Goal: Find specific page/section: Find specific page/section

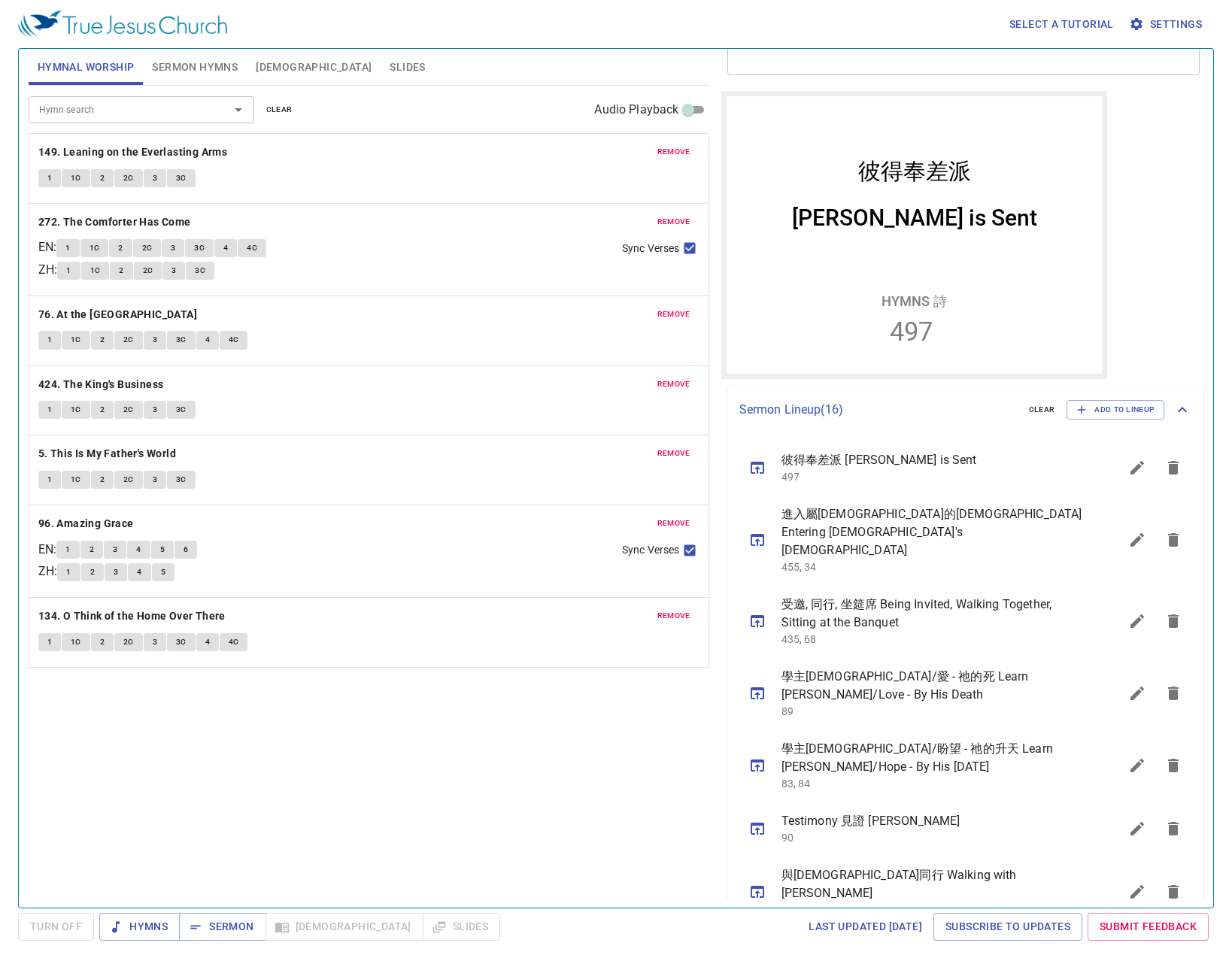
scroll to position [226, 0]
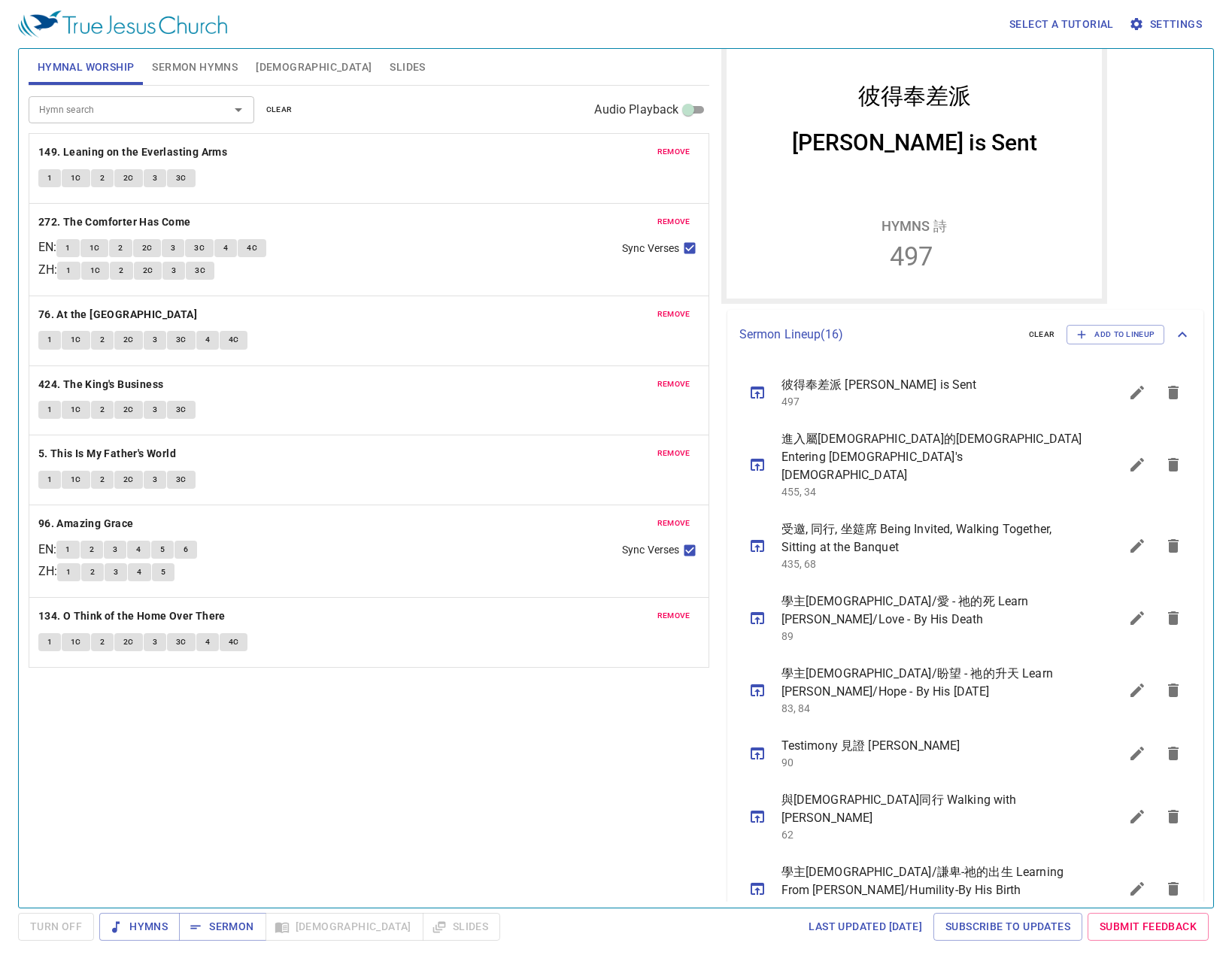
click at [1157, 404] on button "sermon lineup list" at bounding box center [1173, 392] width 36 height 36
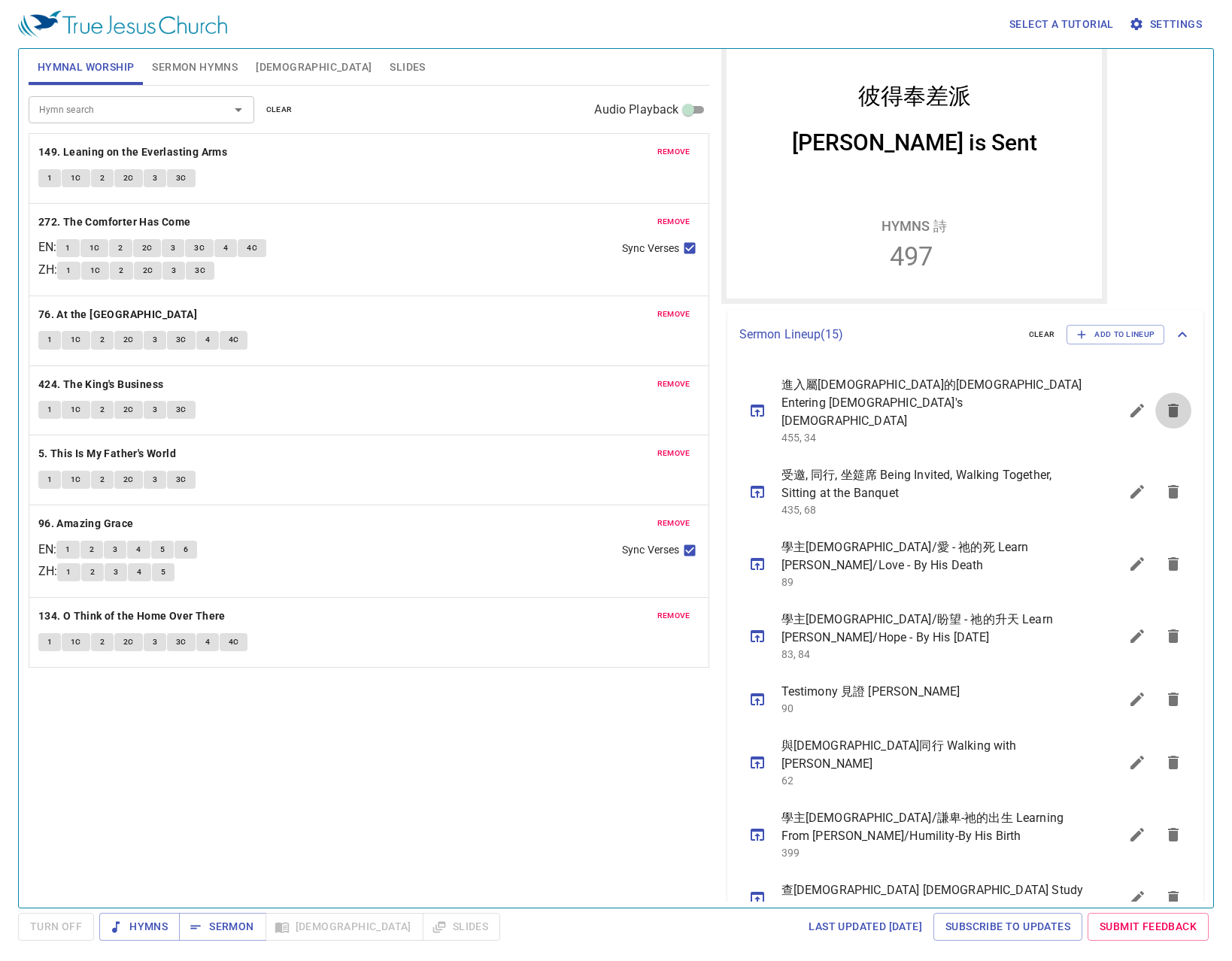
click at [1157, 404] on button "sermon lineup list" at bounding box center [1173, 410] width 36 height 36
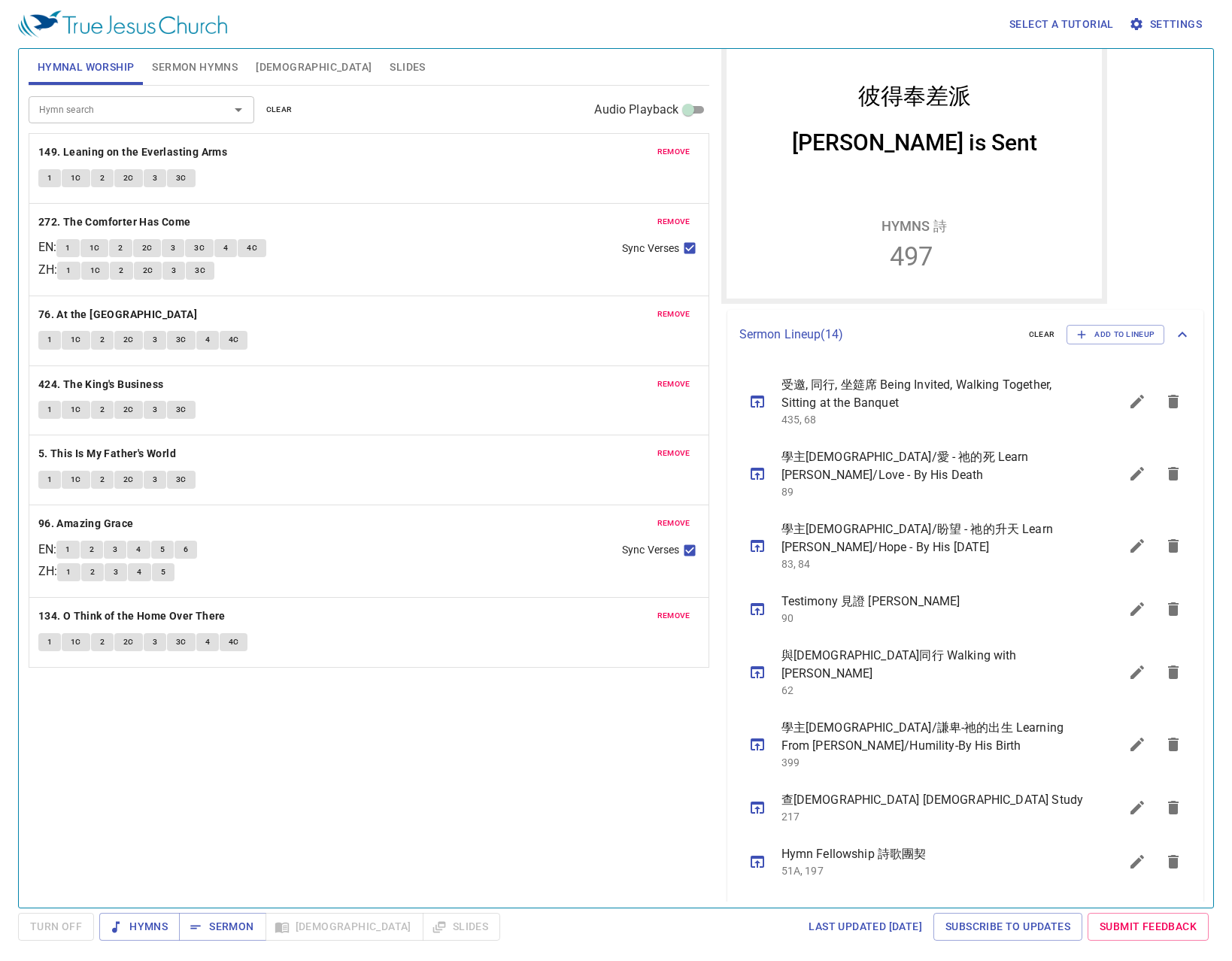
click at [1169, 410] on icon "sermon lineup list" at bounding box center [1173, 401] width 18 height 18
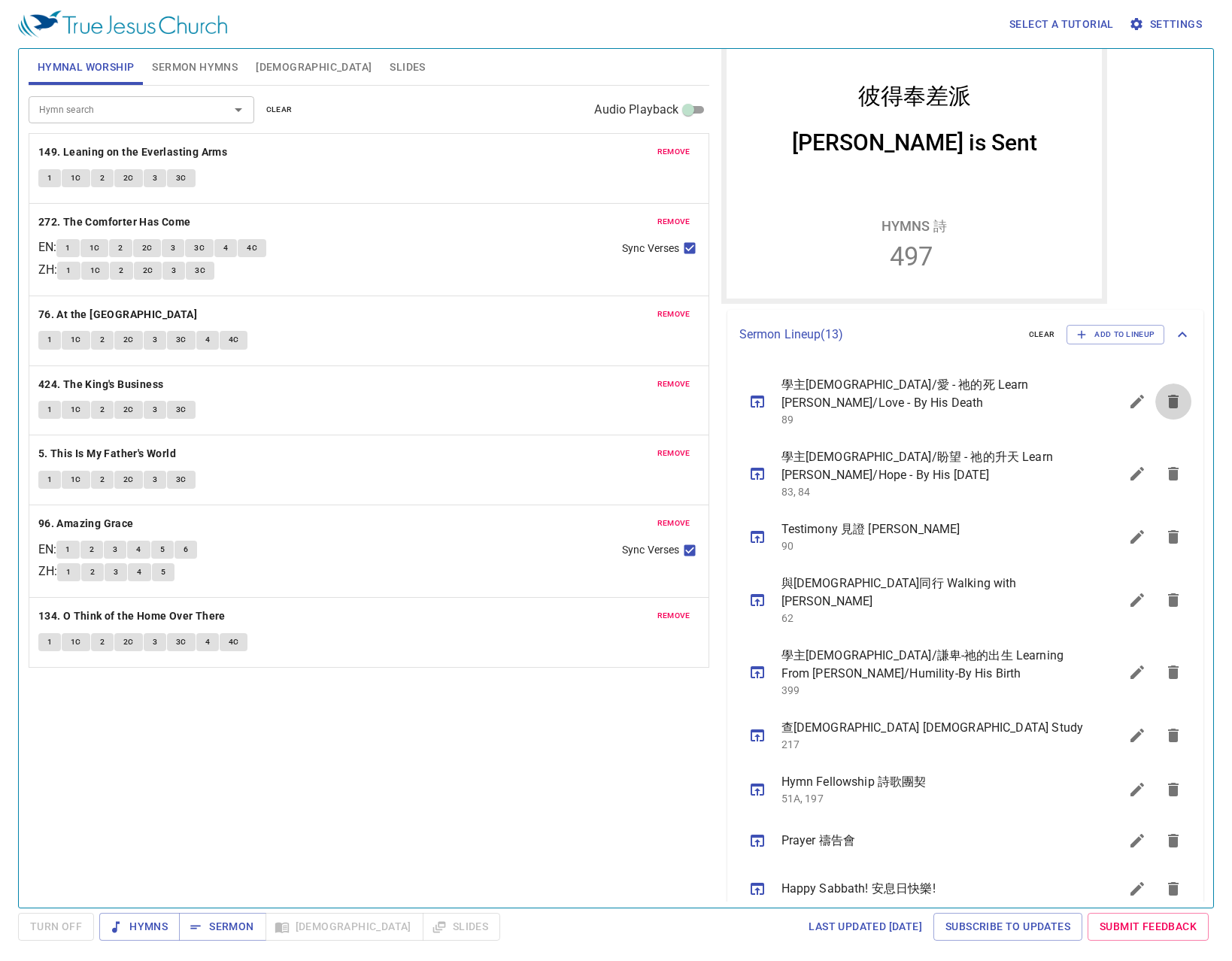
click at [1169, 410] on icon "sermon lineup list" at bounding box center [1173, 401] width 18 height 18
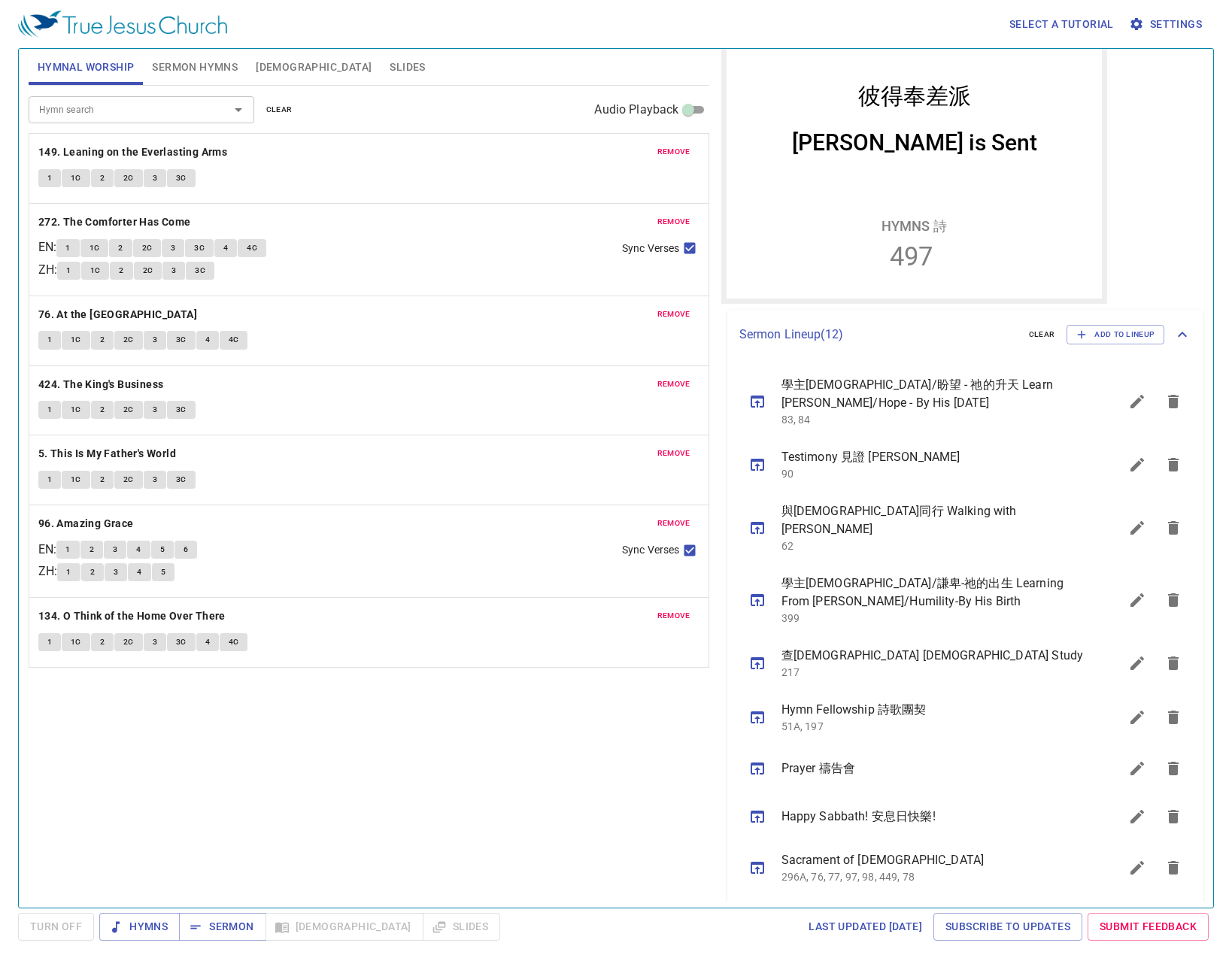
click at [1165, 463] on icon "sermon lineup list" at bounding box center [1173, 464] width 18 height 18
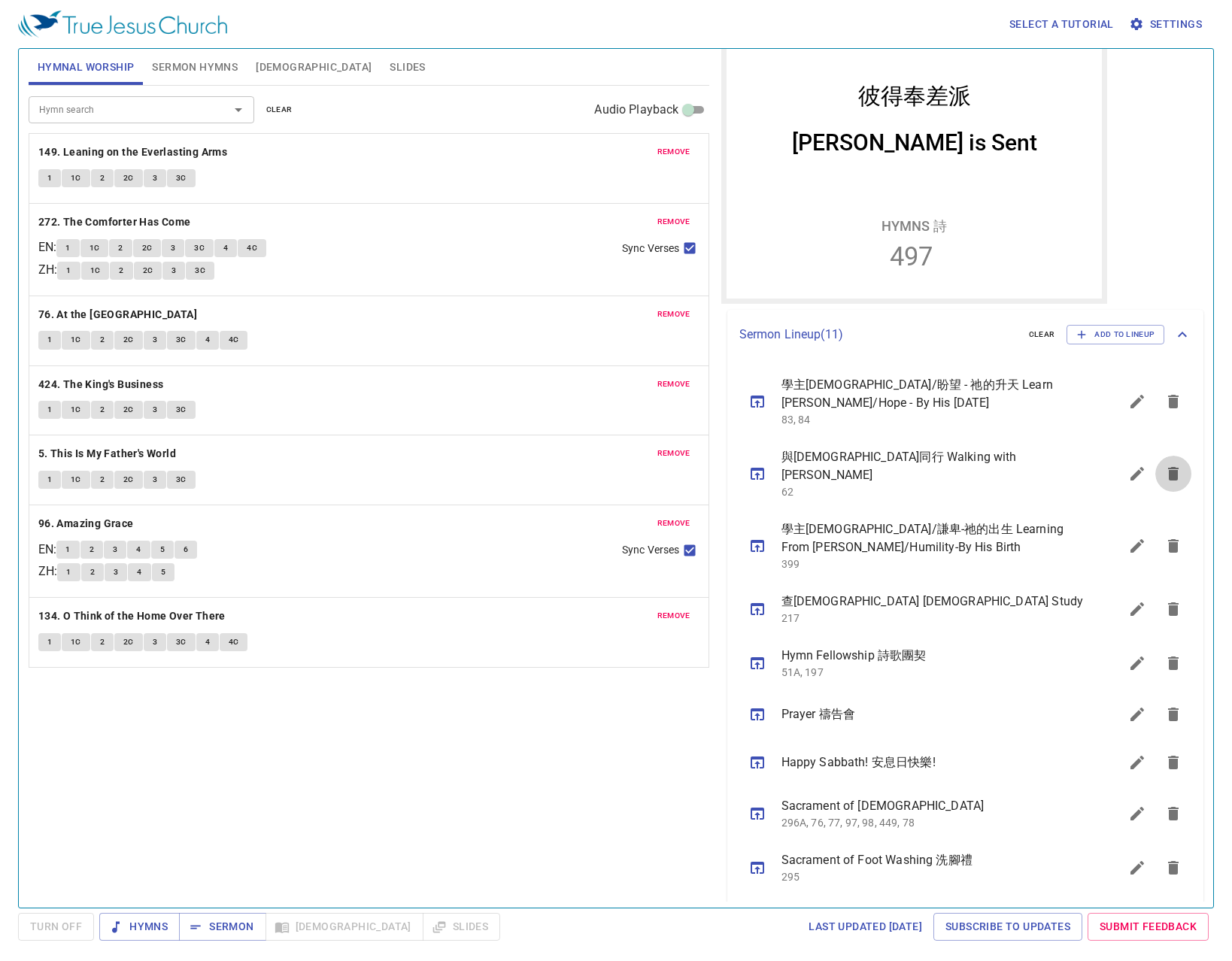
click at [1165, 464] on icon "sermon lineup list" at bounding box center [1173, 473] width 18 height 18
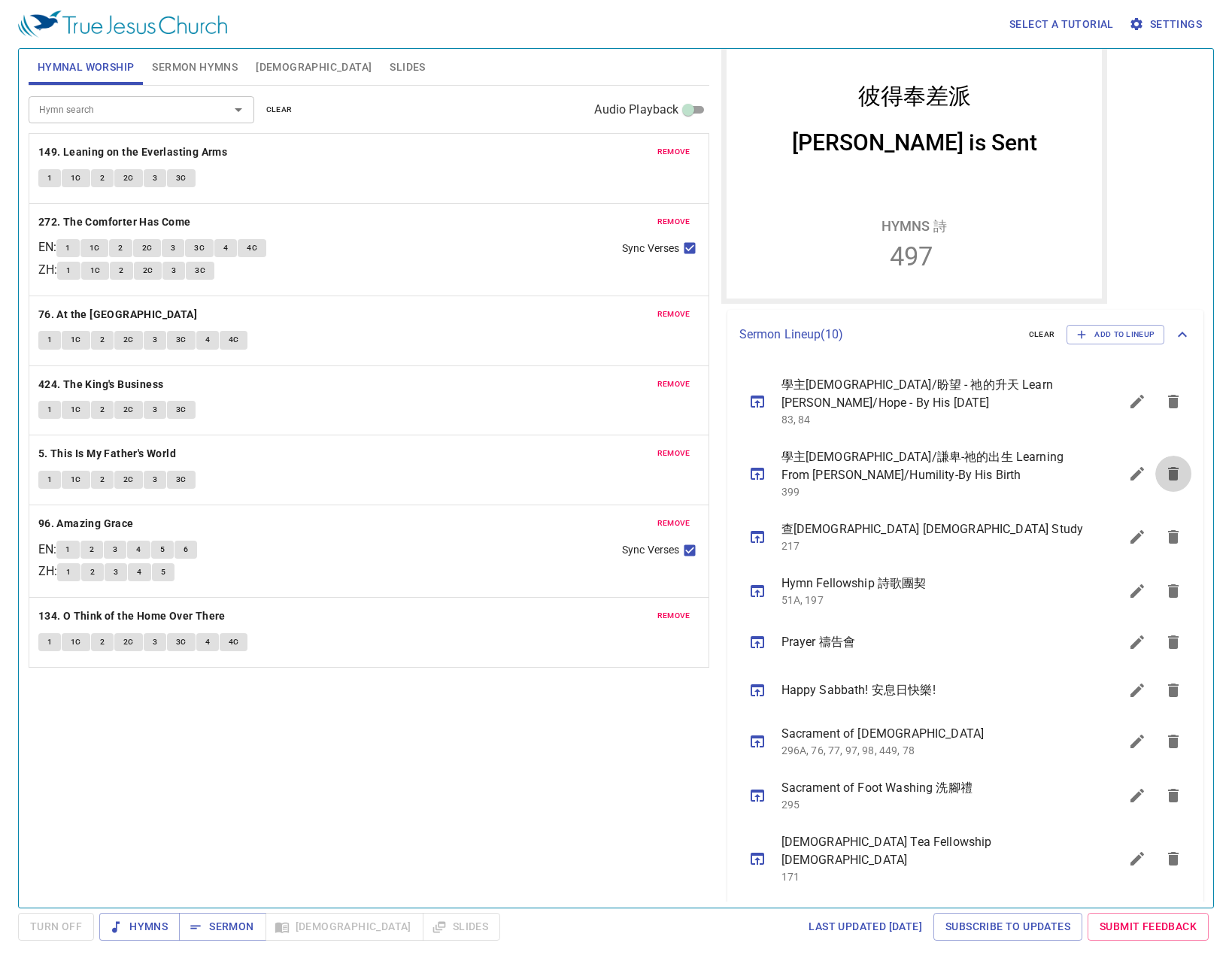
click at [1156, 463] on button "sermon lineup list" at bounding box center [1173, 474] width 36 height 36
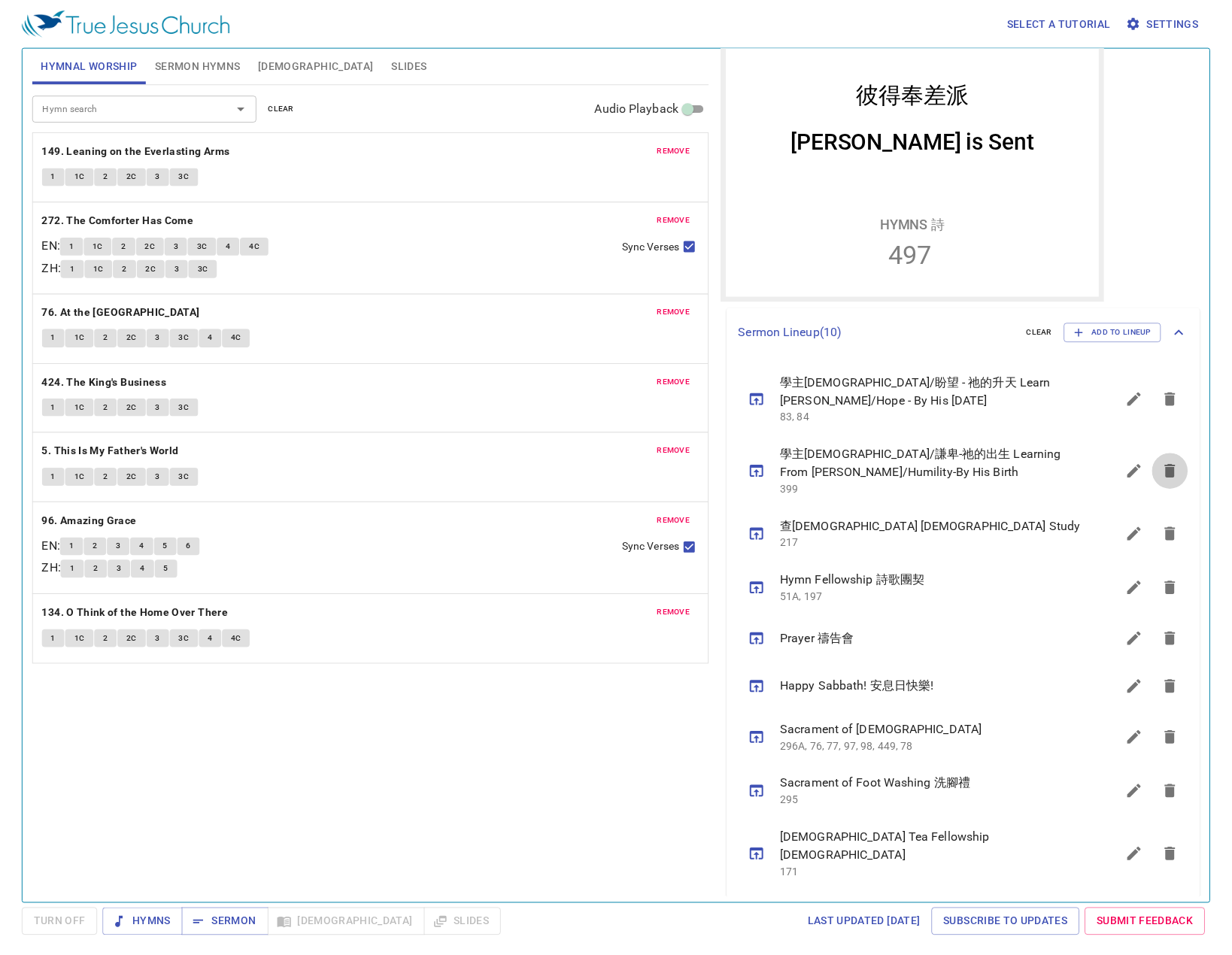
scroll to position [189, 0]
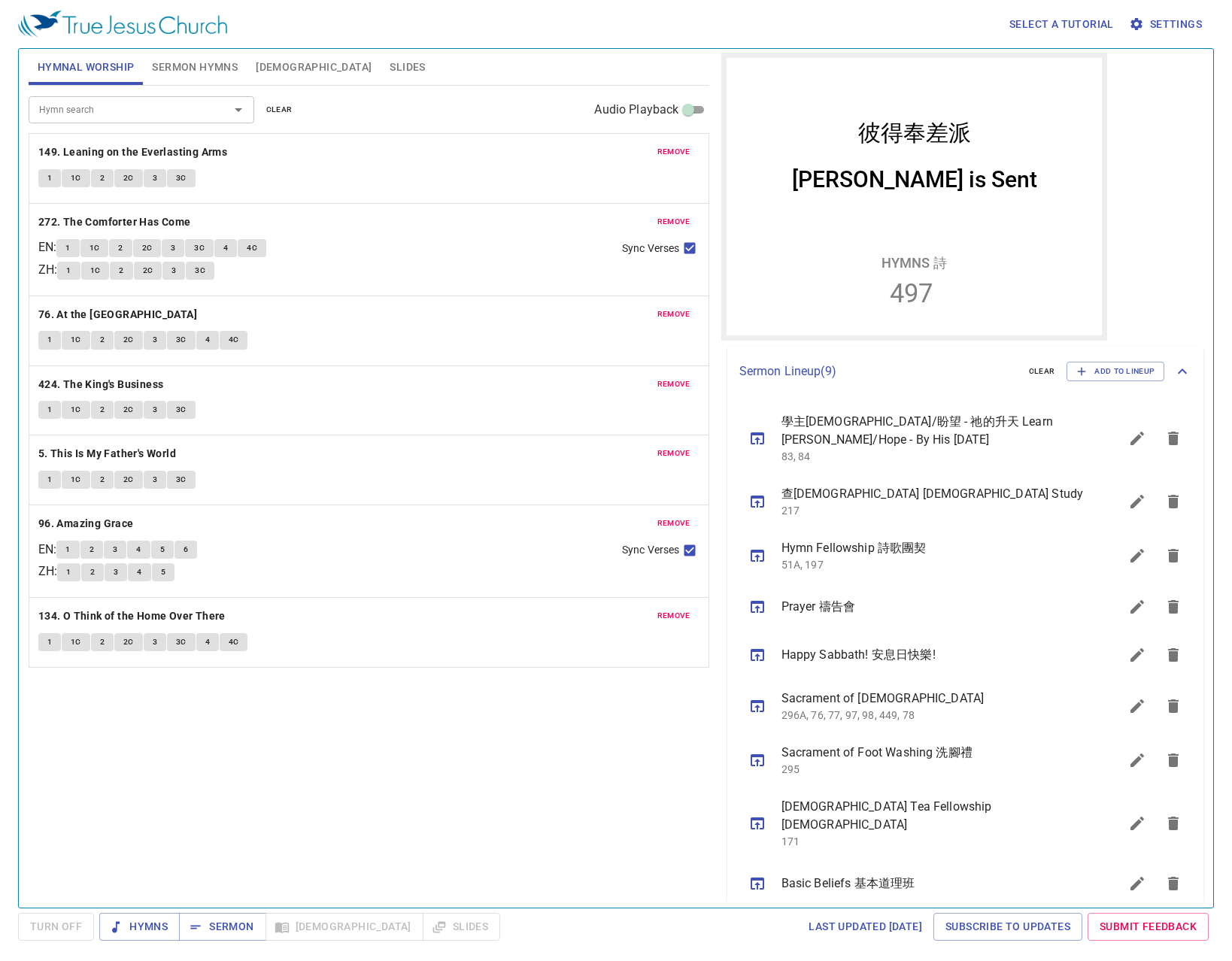
click at [272, 115] on span "clear" at bounding box center [280, 110] width 27 height 13
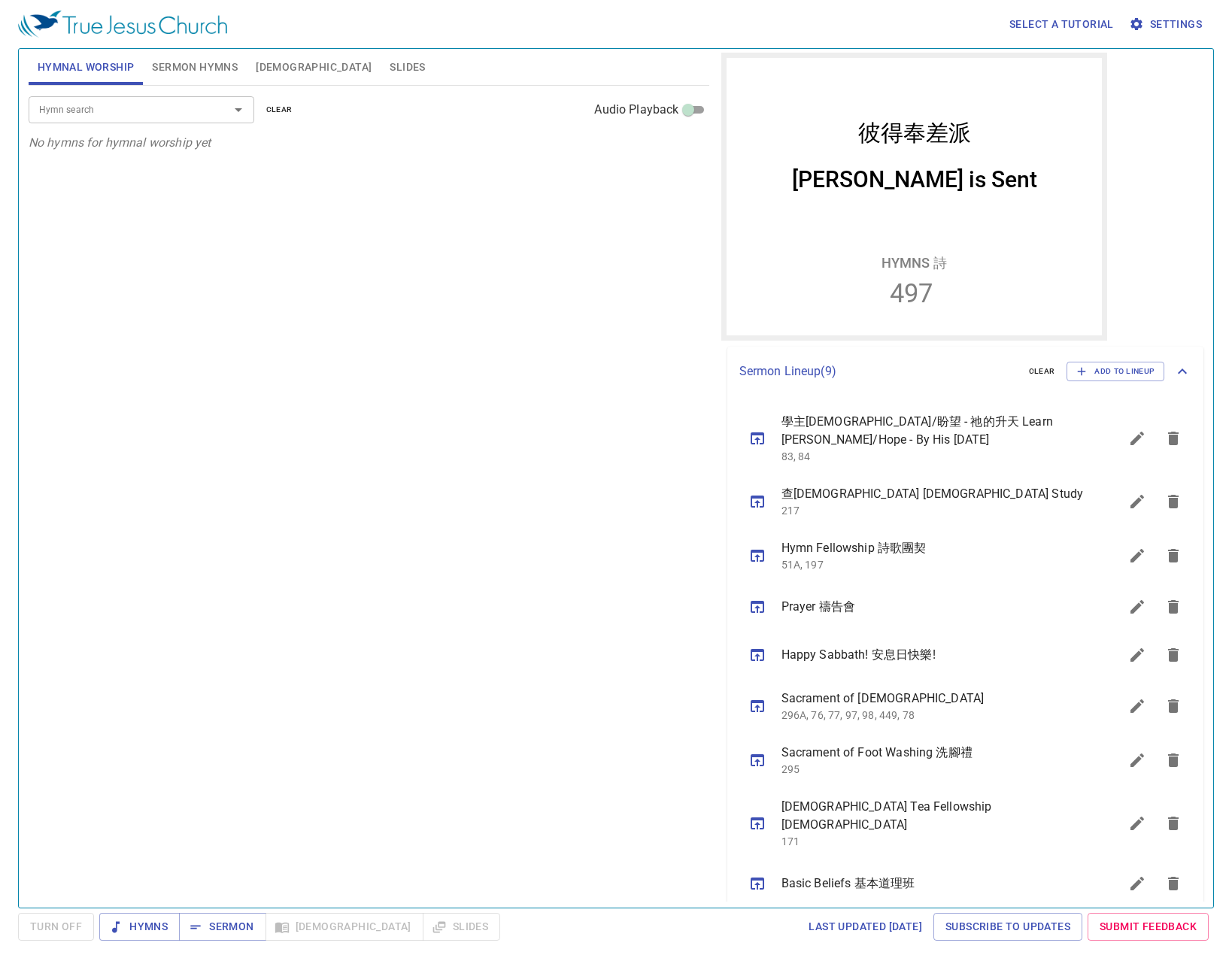
click at [317, 159] on div "Hymn search Hymn search clear Audio Playback No hymns for hymnal worship yet" at bounding box center [369, 490] width 680 height 809
click at [248, 934] on span "Sermon" at bounding box center [223, 927] width 63 height 19
click at [345, 420] on div "Hymn search Hymn search clear Audio Playback No hymns for hymnal worship yet" at bounding box center [369, 490] width 680 height 809
click at [534, 120] on div "Hymn search Hymn search clear Audio Playback" at bounding box center [369, 109] width 680 height 48
click at [155, 113] on input "Hymn search" at bounding box center [119, 109] width 172 height 17
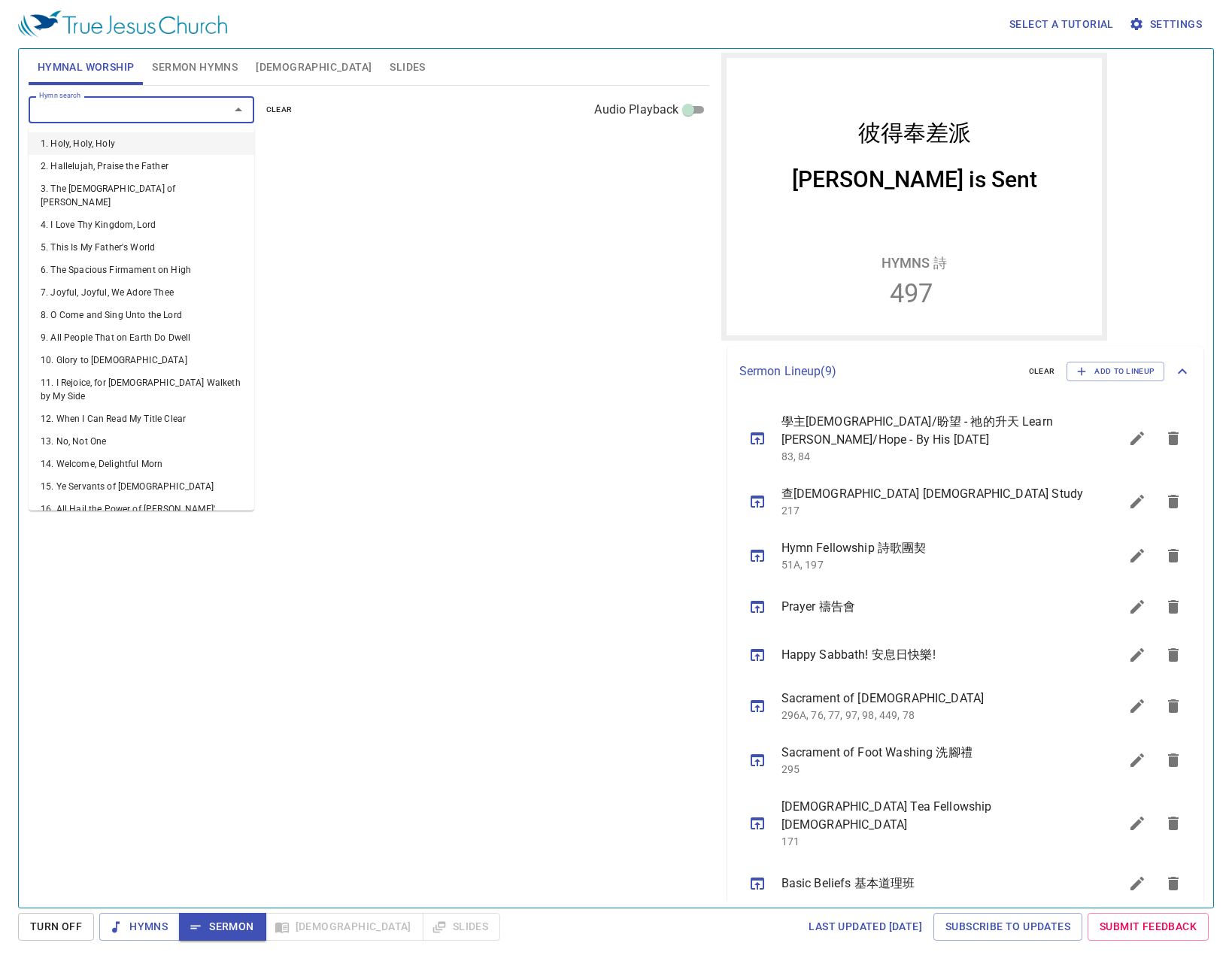
type input "5"
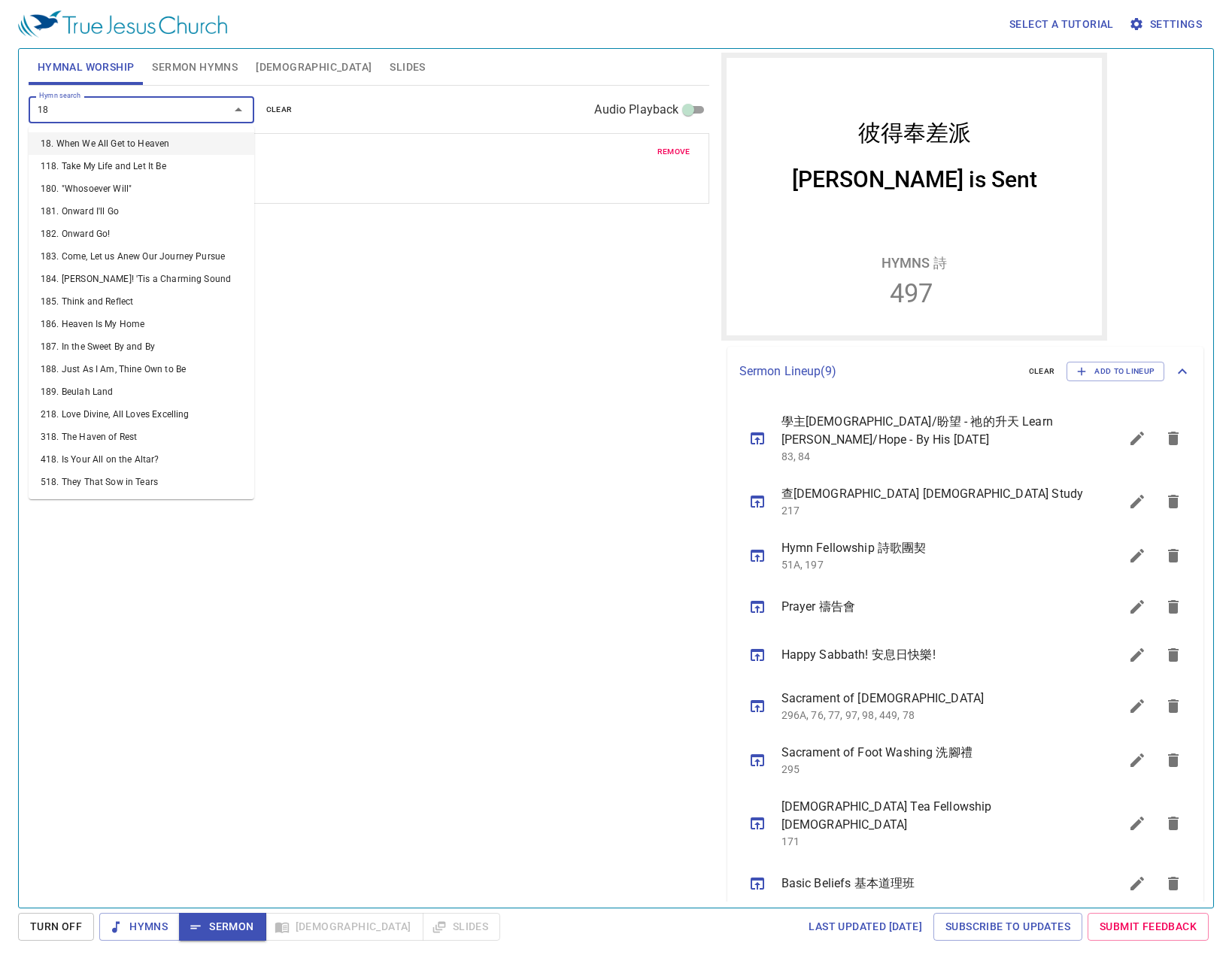
type input "185"
type input "189"
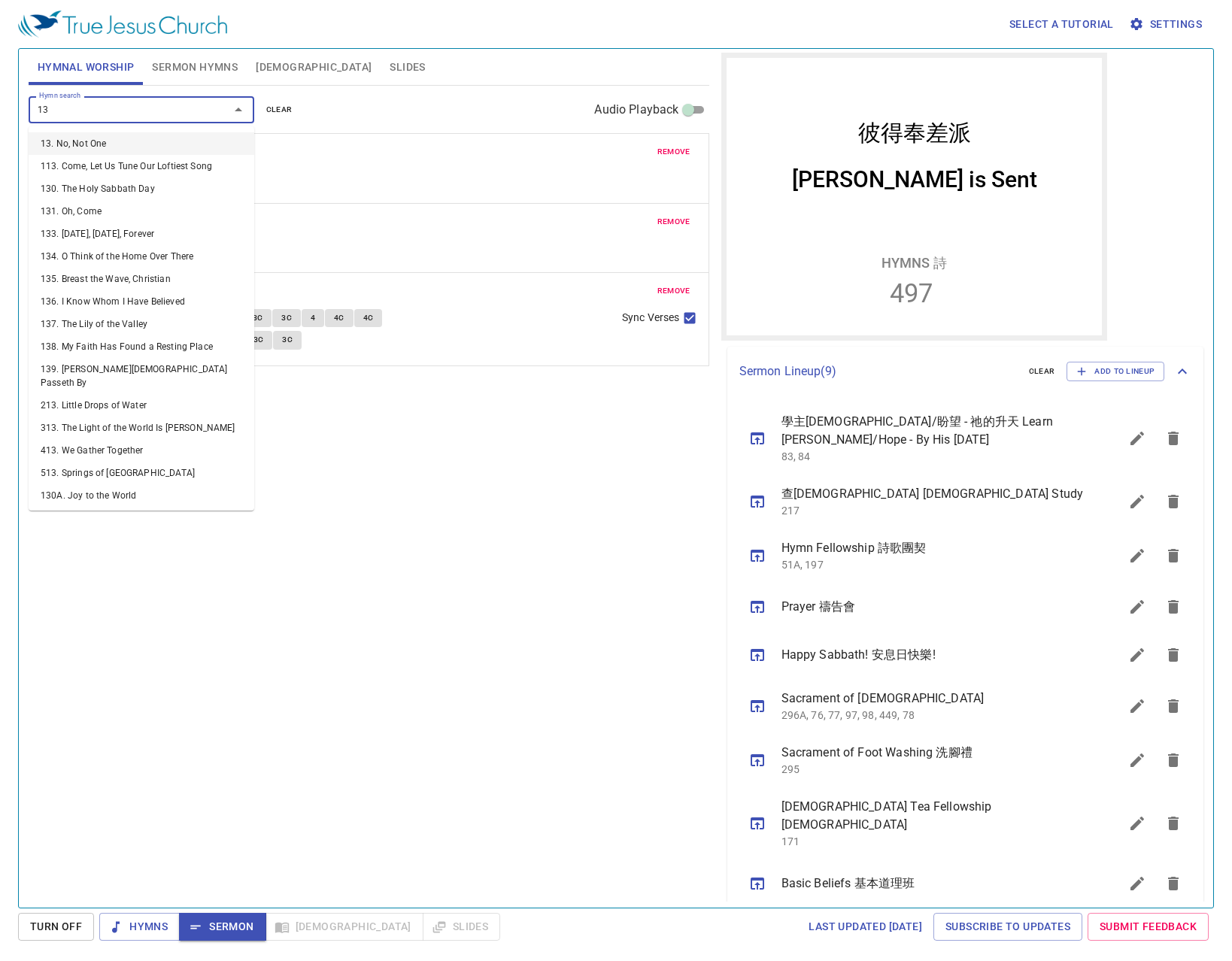
type input "134"
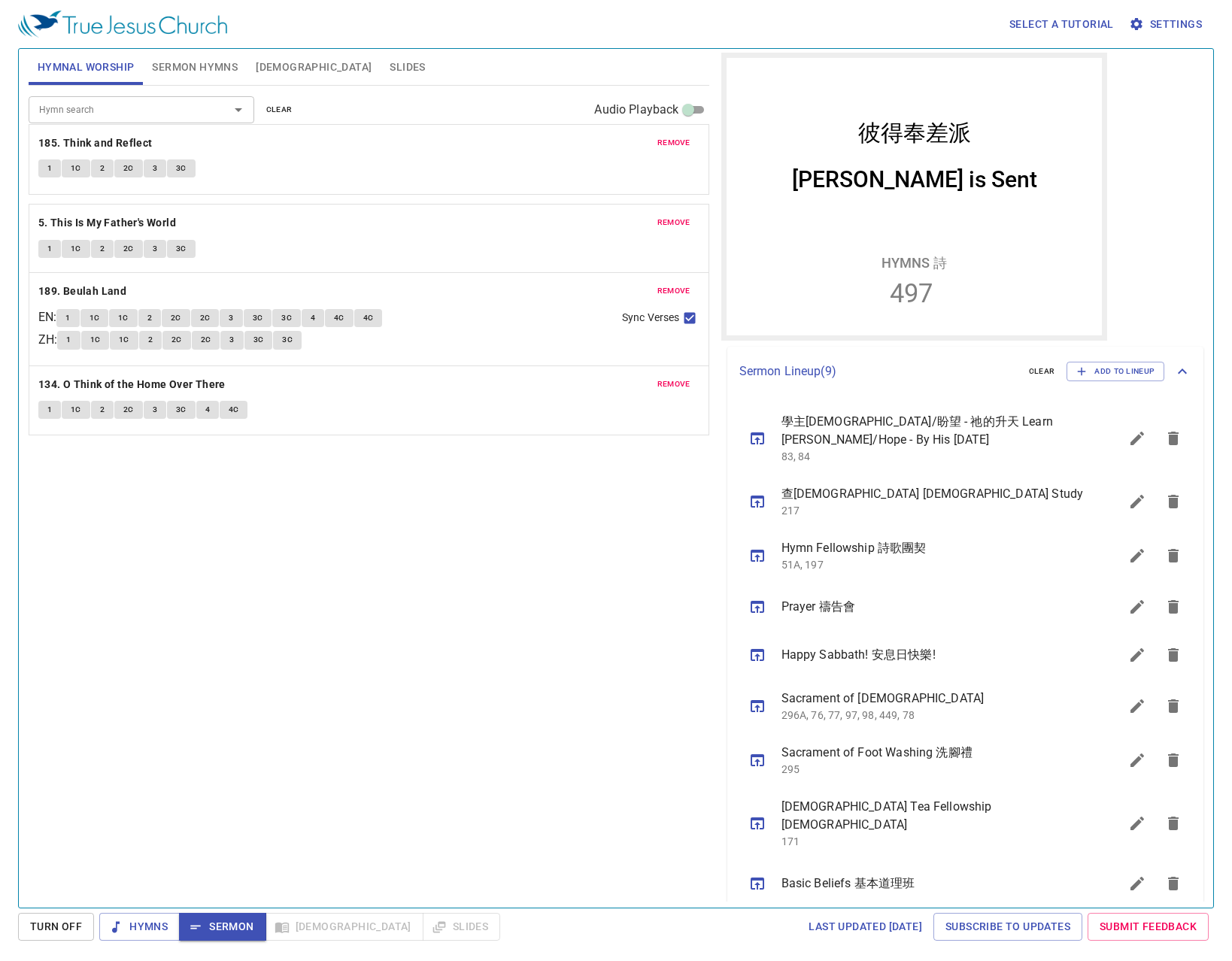
drag, startPoint x: 308, startPoint y: 238, endPoint x: 312, endPoint y: 154, distance: 84.1
click at [312, 272] on div "remove 5. This Is My Father's World 1 1C 2 2C 3 3C remove 185. Think and Reflec…" at bounding box center [369, 318] width 680 height 93
click at [425, 610] on div "Hymn search Hymn search clear Audio Playback remove 185. Think and Reflect 1 1C…" at bounding box center [369, 490] width 680 height 809
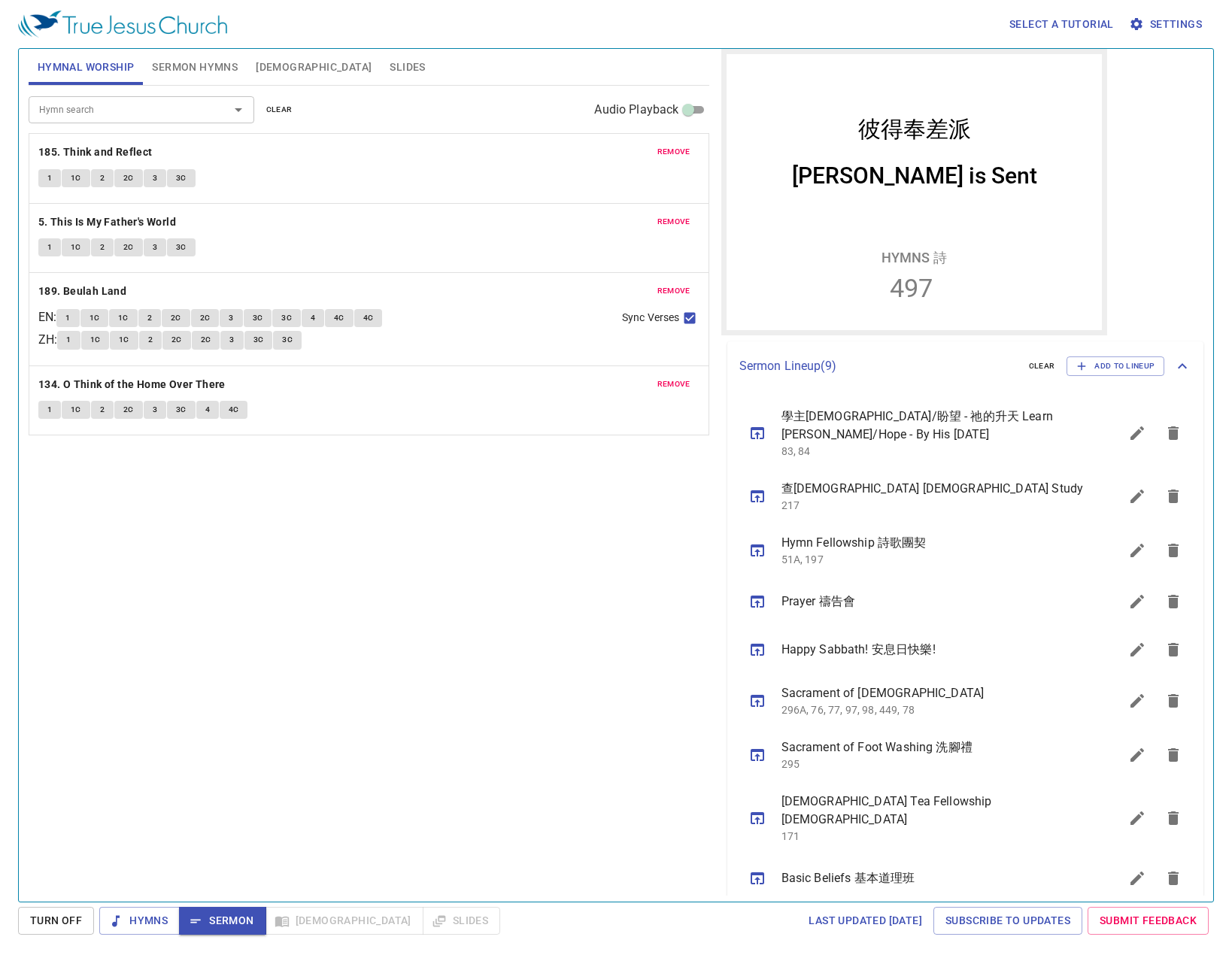
scroll to position [193, 0]
click at [838, 501] on p "217" at bounding box center [933, 505] width 302 height 15
click at [866, 564] on p "51A, 197" at bounding box center [933, 559] width 302 height 15
click at [954, 766] on p "295" at bounding box center [933, 764] width 302 height 15
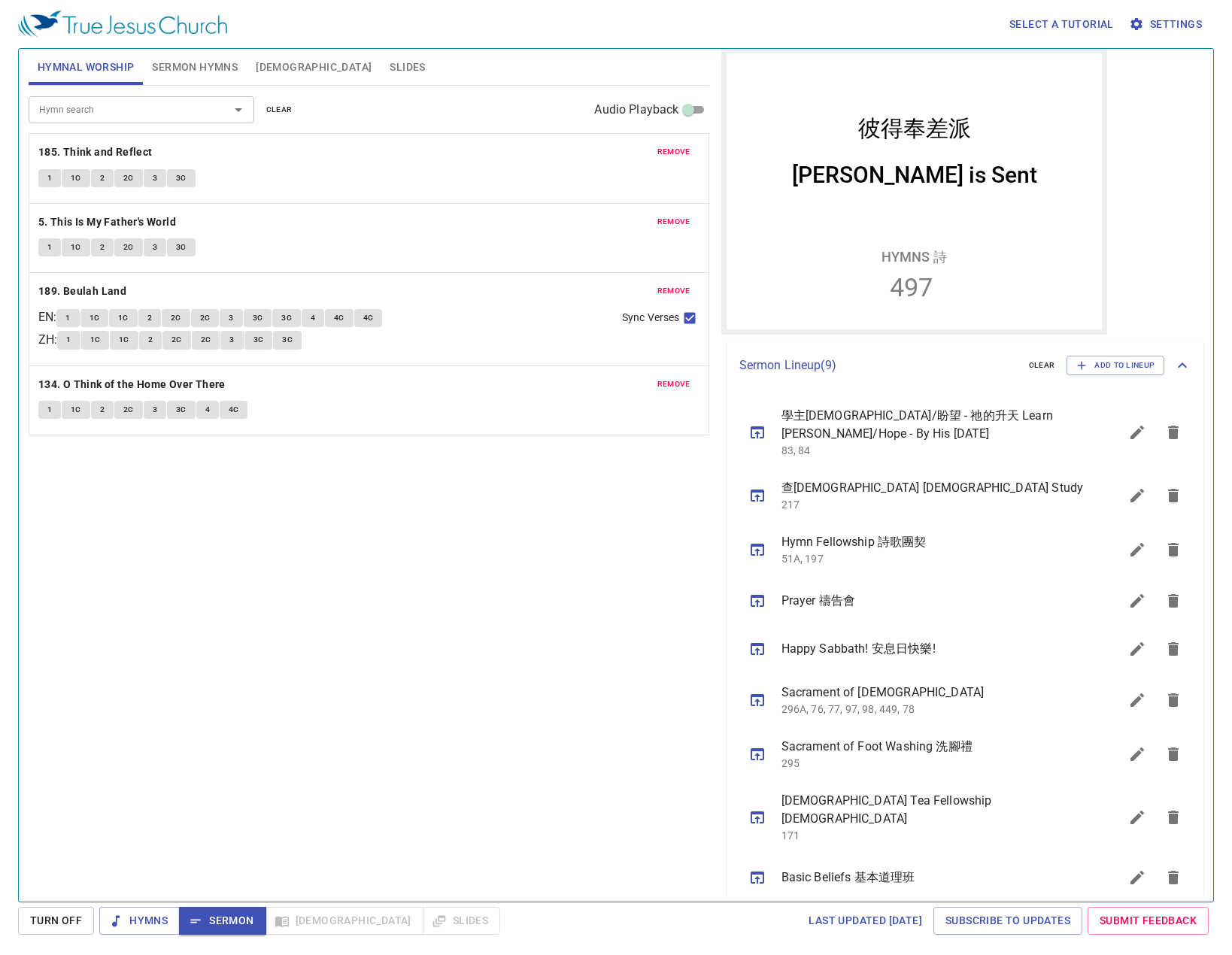
scroll to position [0, 0]
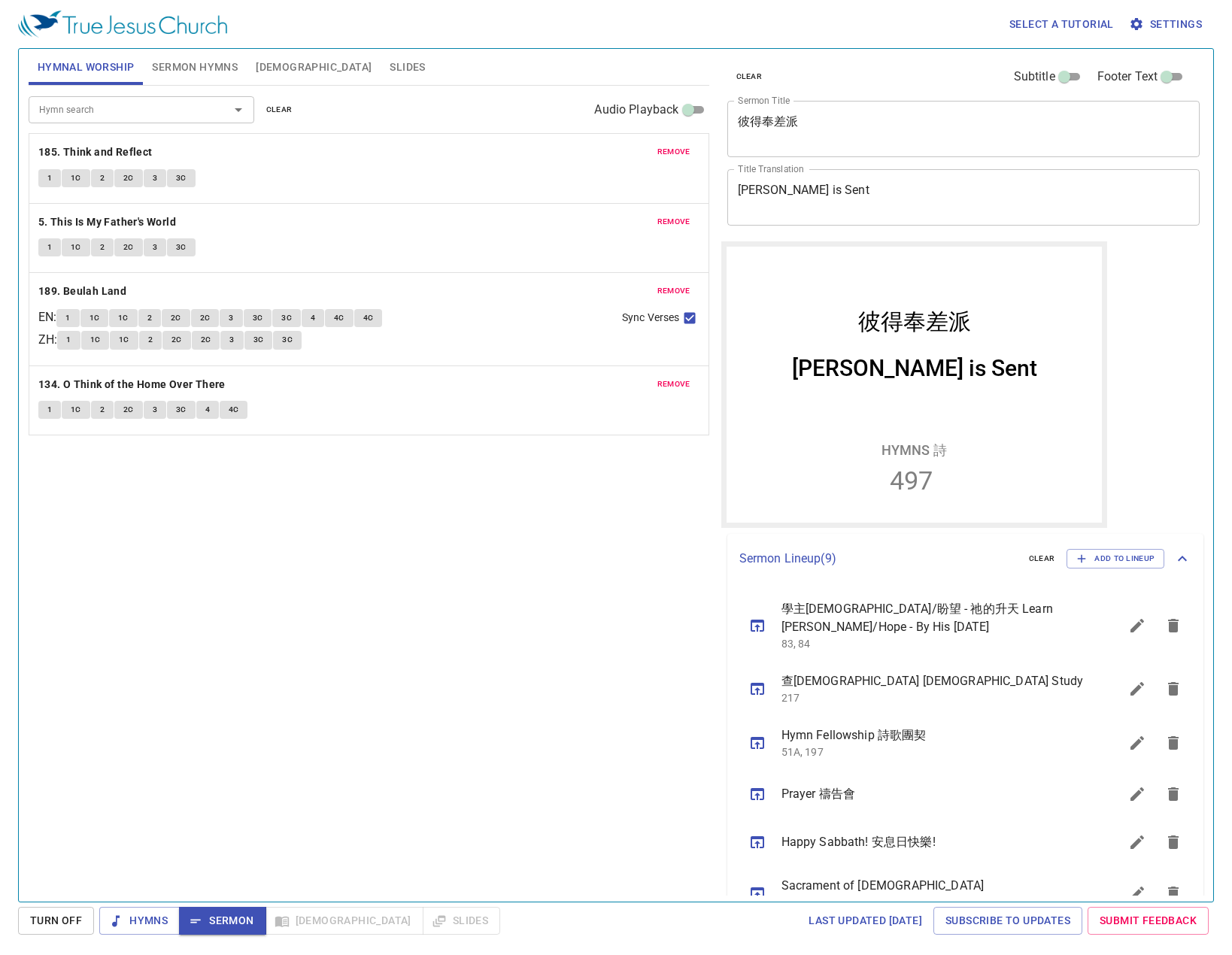
click at [381, 60] on button "Slides" at bounding box center [408, 67] width 53 height 36
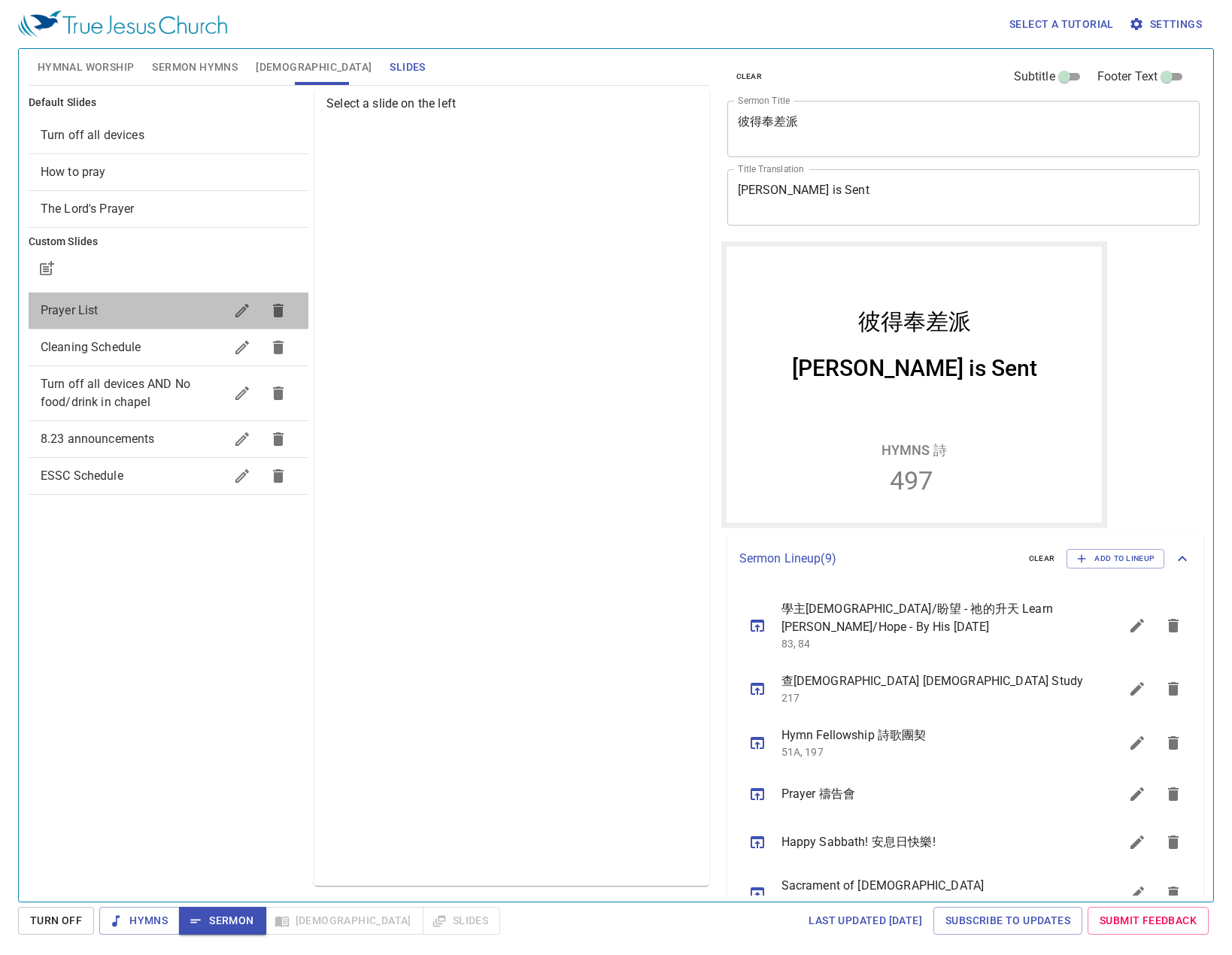
click at [140, 311] on span "Prayer List" at bounding box center [133, 310] width 184 height 18
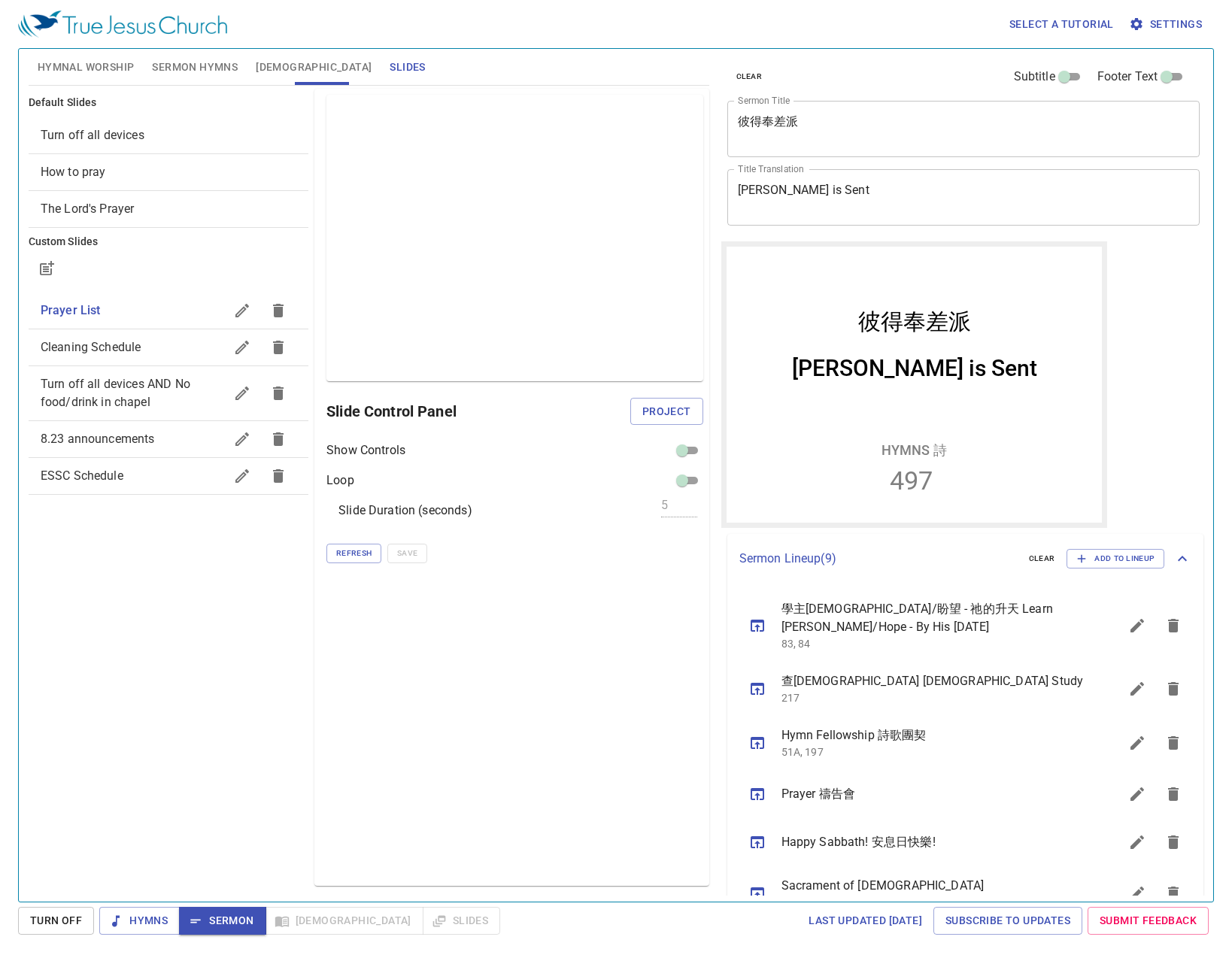
click at [130, 66] on span "Hymnal Worship" at bounding box center [86, 67] width 97 height 19
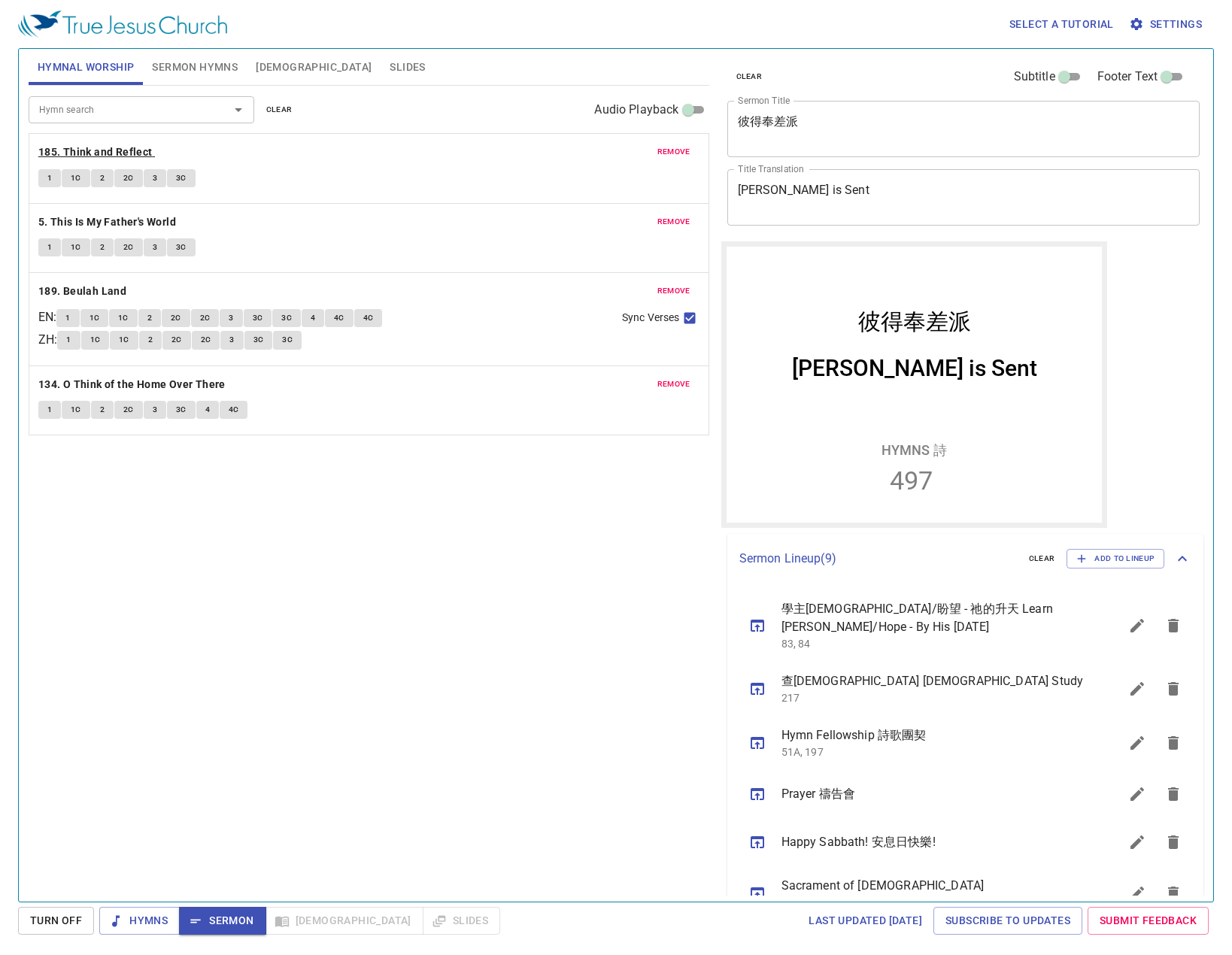
click at [129, 150] on b "185. Think and Reflect" at bounding box center [95, 153] width 115 height 19
click at [102, 147] on b "185. Think and Reflect" at bounding box center [95, 153] width 115 height 19
click at [98, 141] on div "remove 185. Think and Reflect 1 1C 2 2C 3 3C" at bounding box center [369, 168] width 679 height 69
click at [98, 146] on b "185. Think and Reflect" at bounding box center [95, 153] width 115 height 19
click at [413, 523] on div "Hymn search Hymn search clear Audio Playback remove 185. Think and Reflect 1 1C…" at bounding box center [369, 487] width 680 height 803
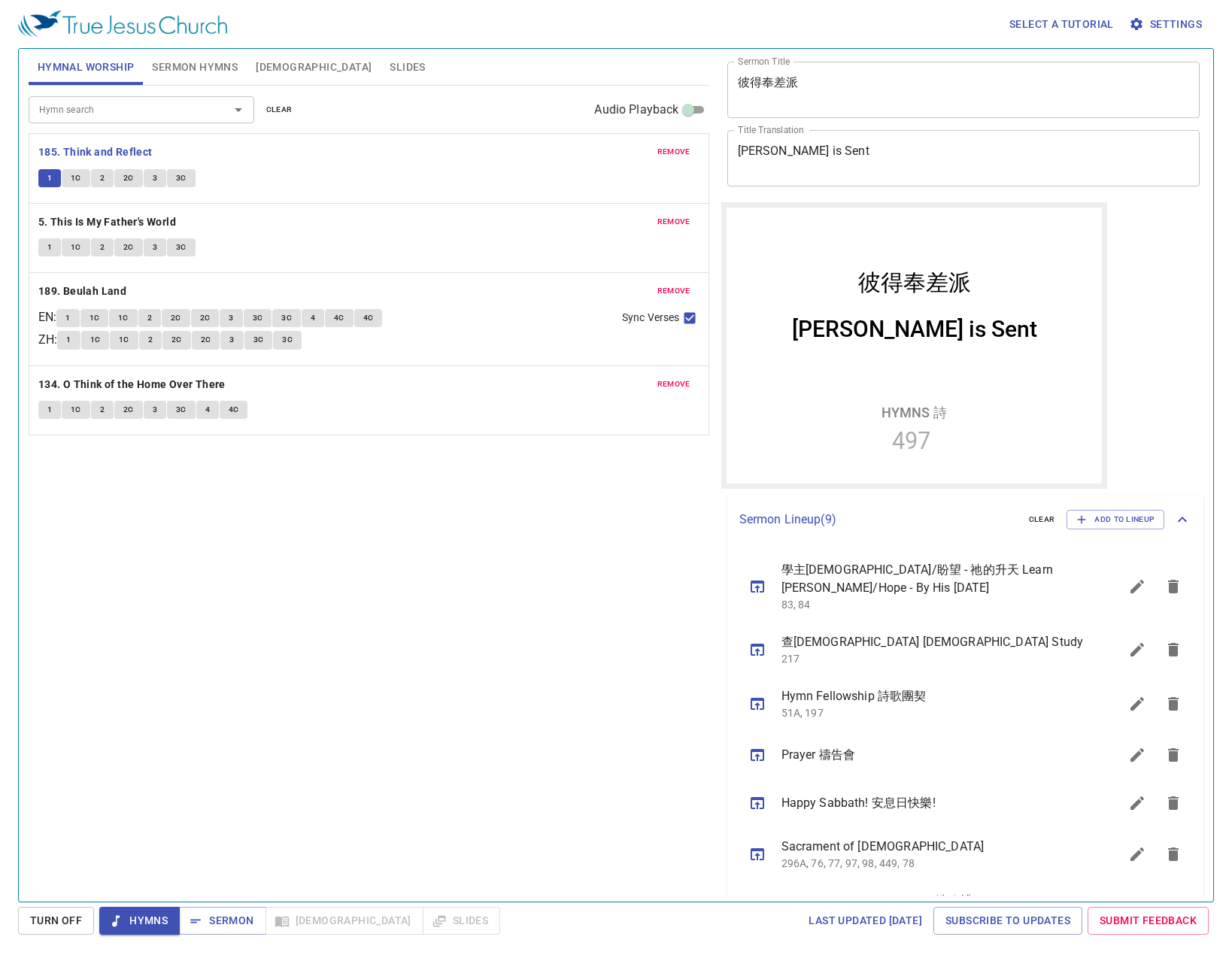
scroll to position [75, 0]
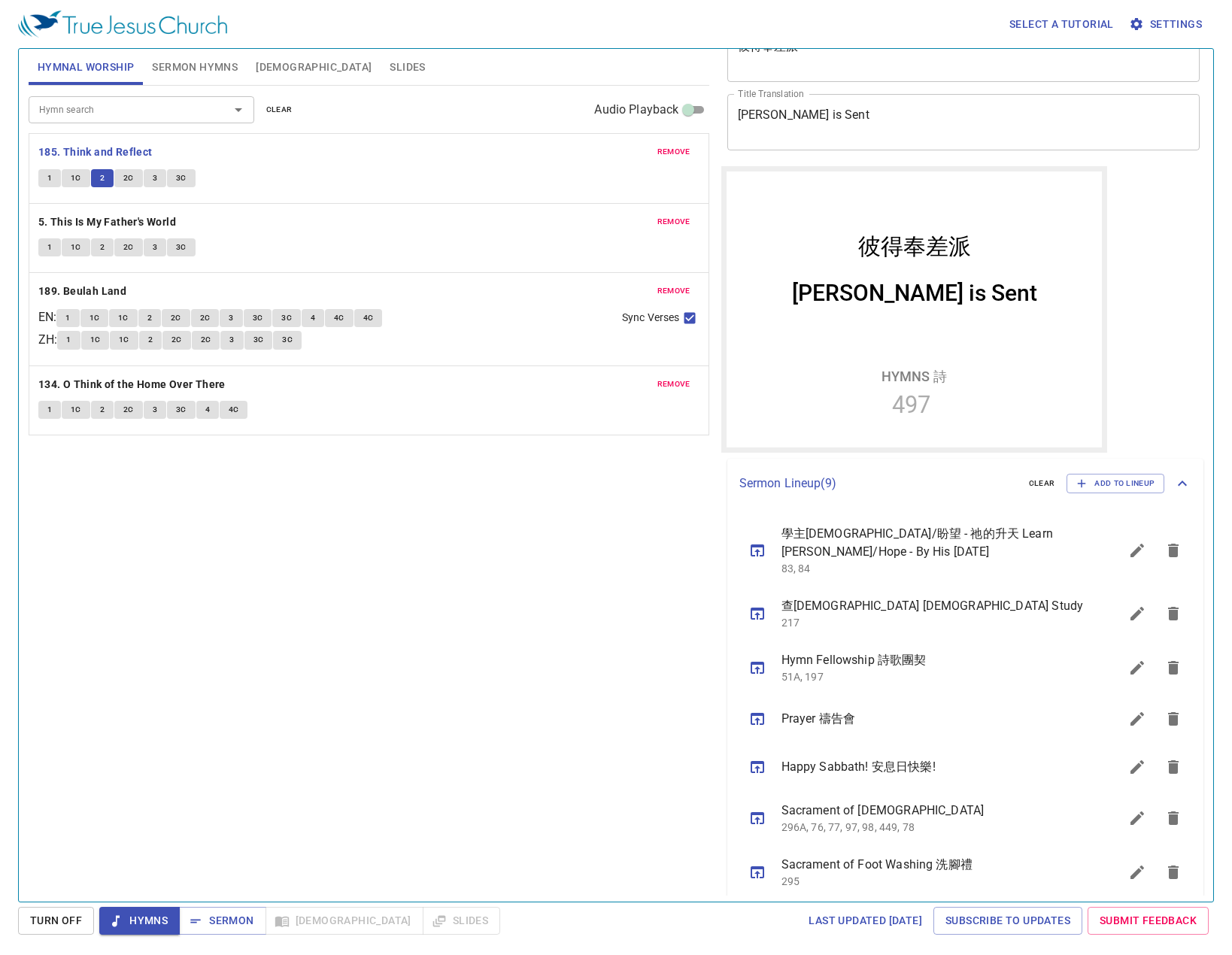
click at [216, 549] on div "Hymn search Hymn search clear Audio Playback remove 185. Think and Reflect 1 1C…" at bounding box center [369, 487] width 680 height 803
click at [293, 606] on div "Hymn search Hymn search clear Audio Playback remove 185. Think and Reflect 1 1C…" at bounding box center [369, 487] width 680 height 803
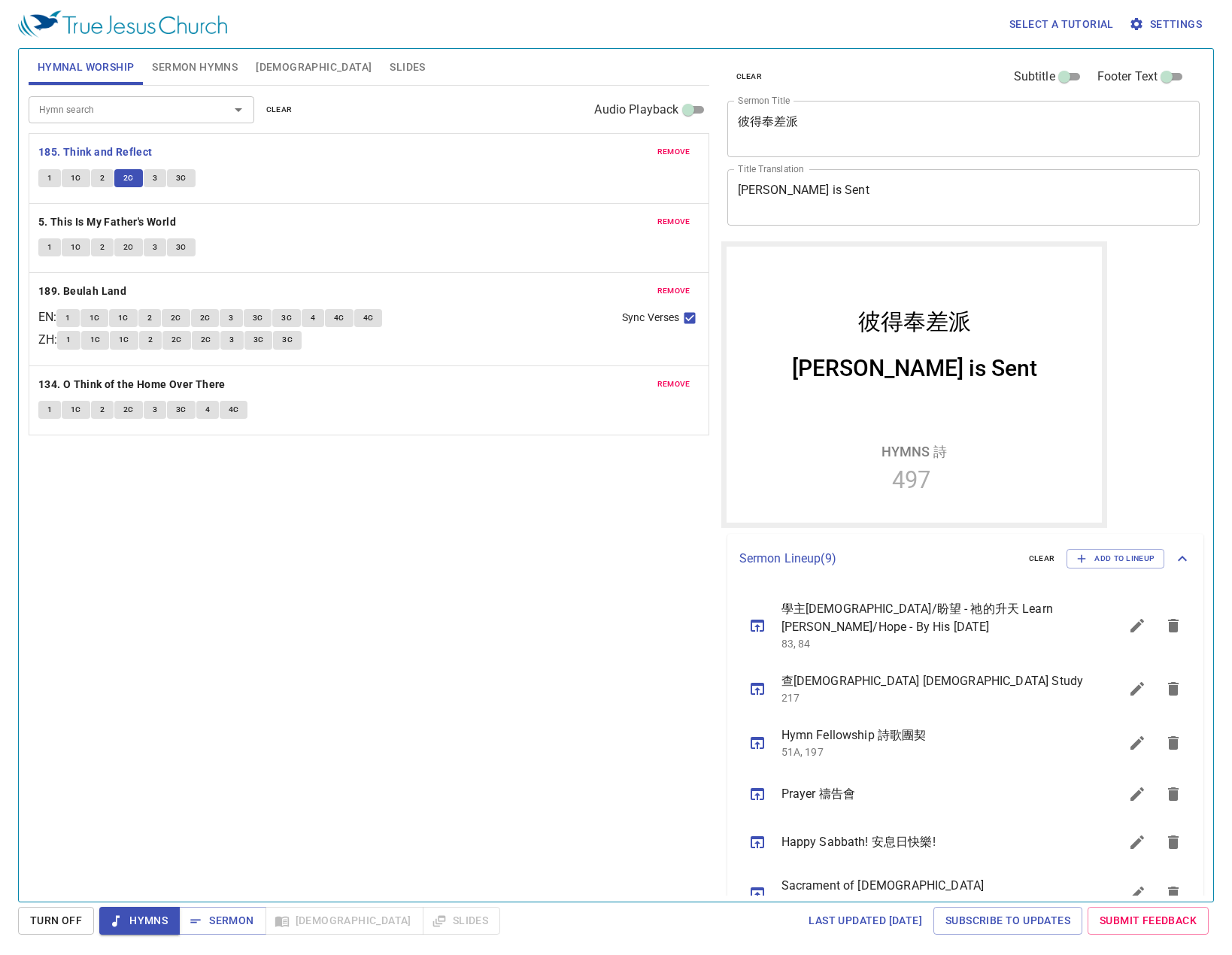
scroll to position [75, 0]
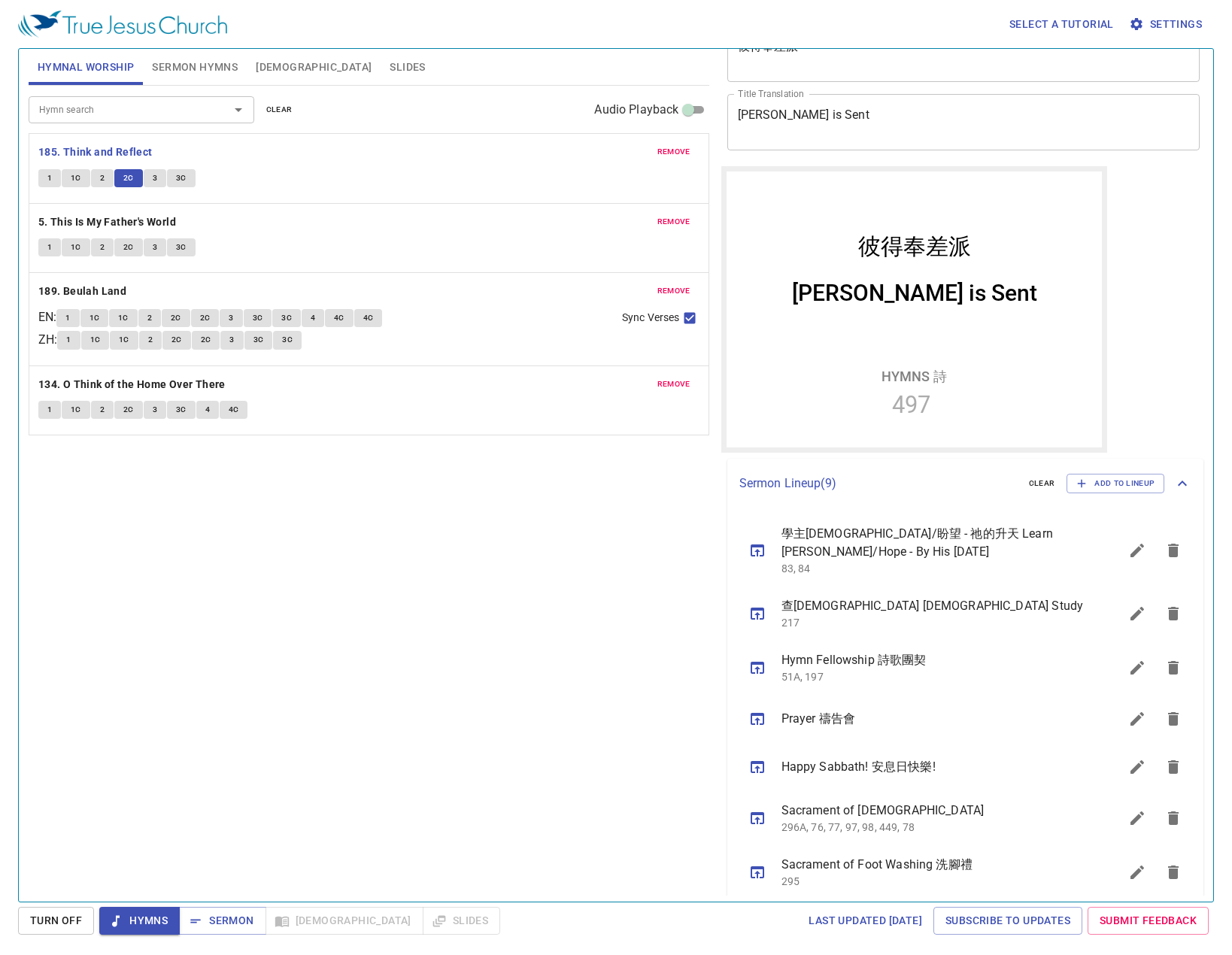
click at [325, 611] on div "Hymn search Hymn search clear Audio Playback remove 185. Think and Reflect 1 1C…" at bounding box center [369, 487] width 680 height 803
click at [144, 178] on button "3" at bounding box center [155, 178] width 23 height 18
click at [260, 537] on div "Hymn search Hymn search clear Audio Playback remove 185. Think and Reflect 1 1C…" at bounding box center [369, 487] width 680 height 803
click at [513, 666] on div "Hymn search Hymn search clear Audio Playback remove 185. Think and Reflect 1 1C…" at bounding box center [369, 487] width 680 height 803
click at [53, 231] on b "5. This Is My Father's World" at bounding box center [106, 223] width 137 height 19
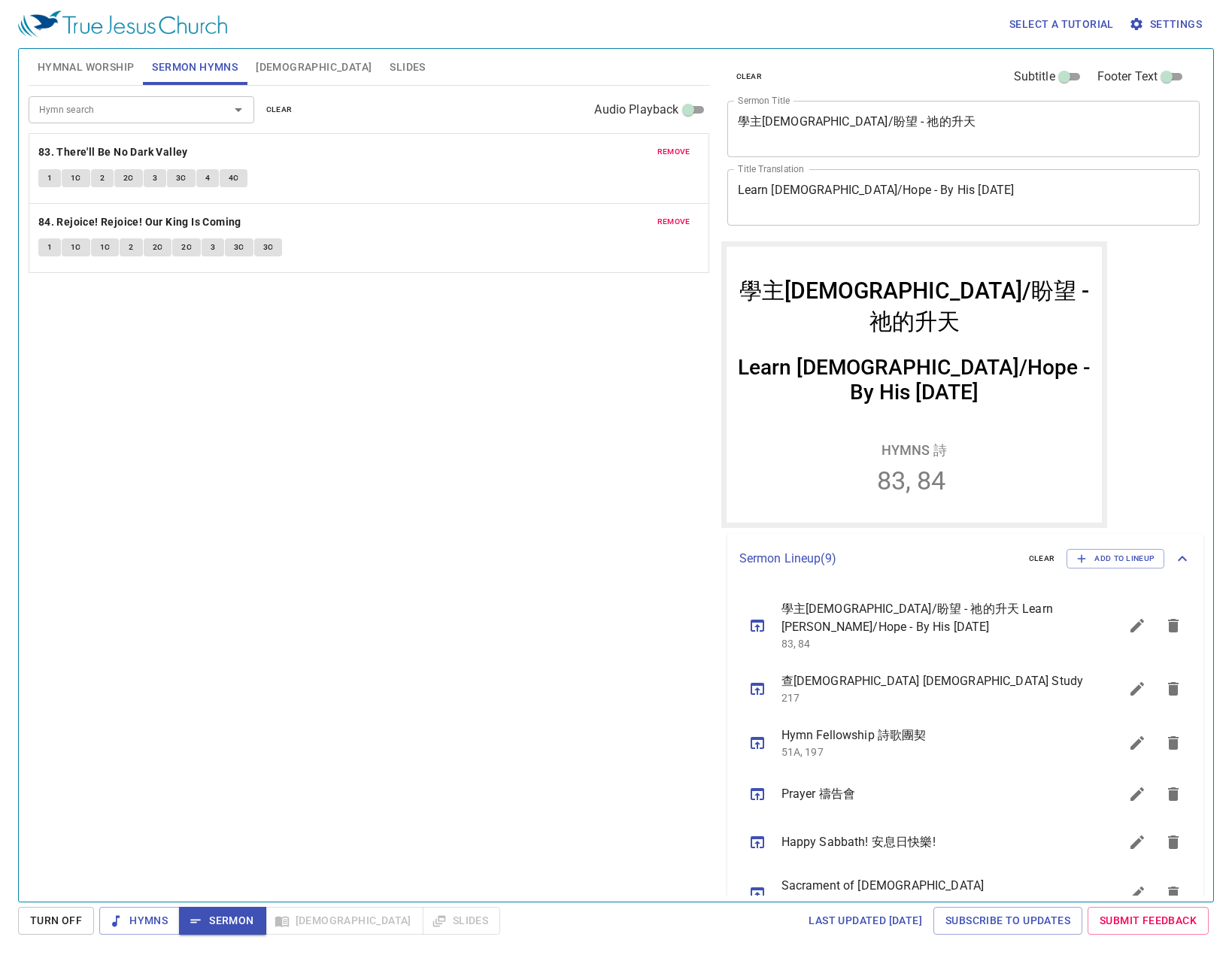
scroll to position [75, 0]
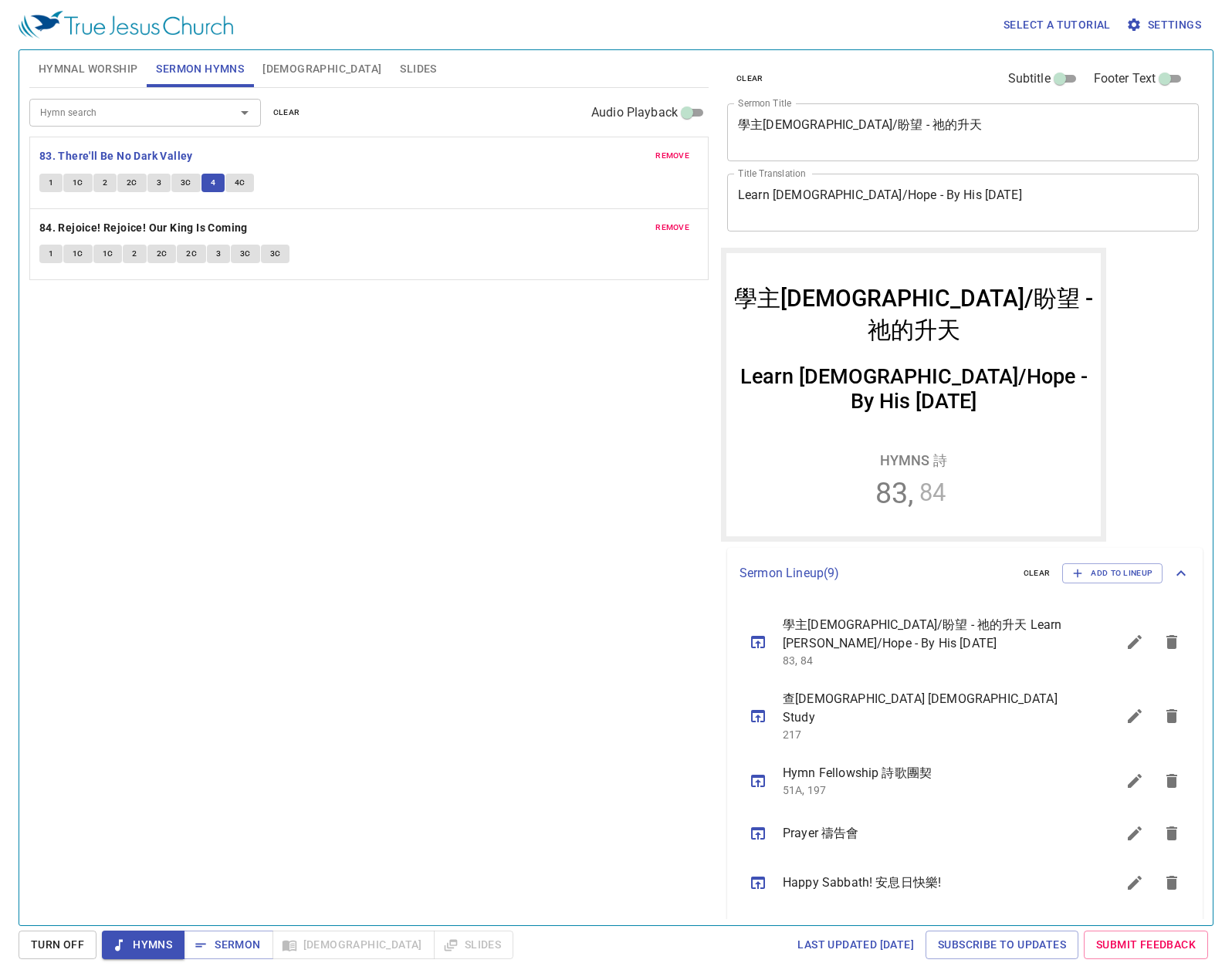
scroll to position [77, 0]
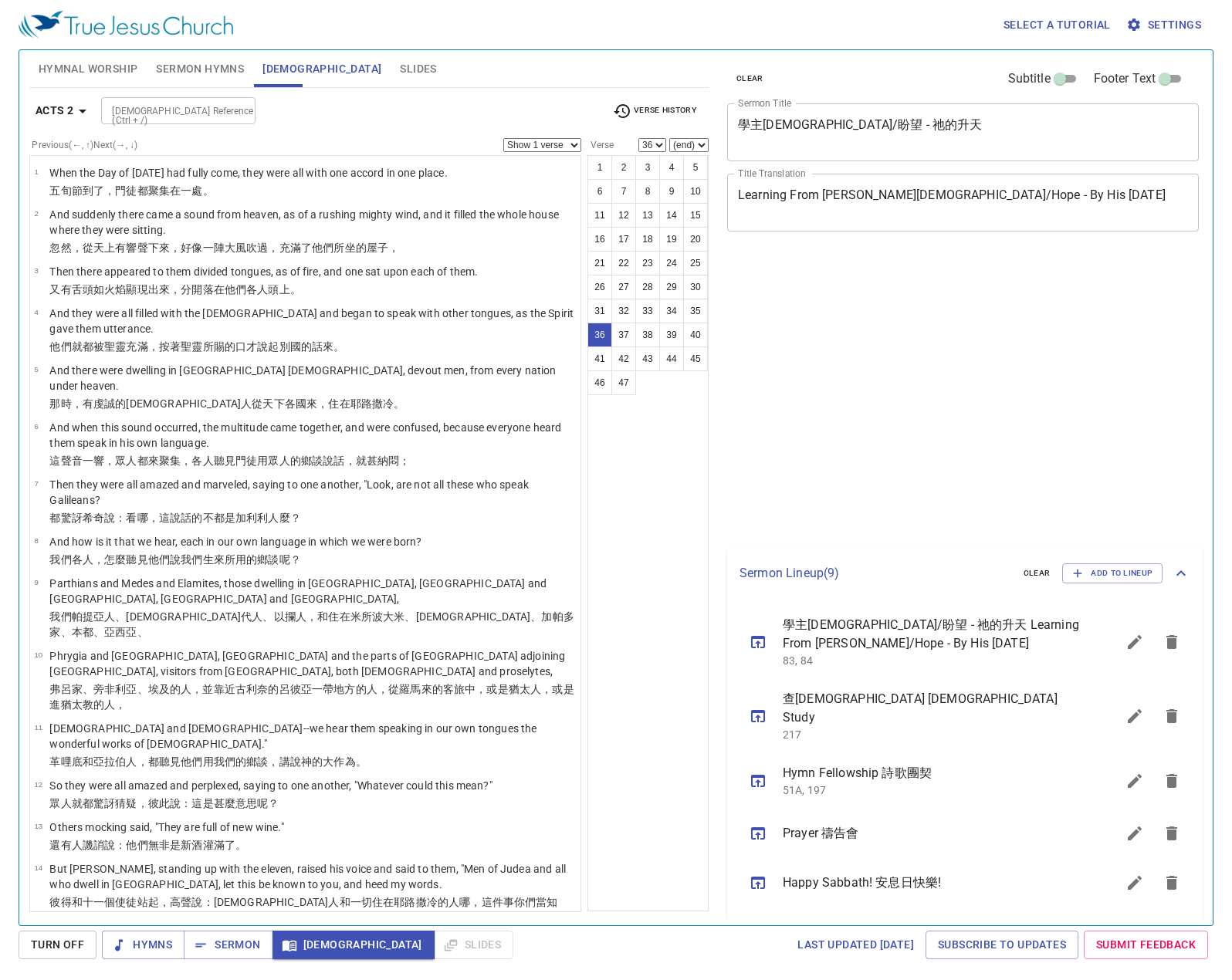
select select "36"
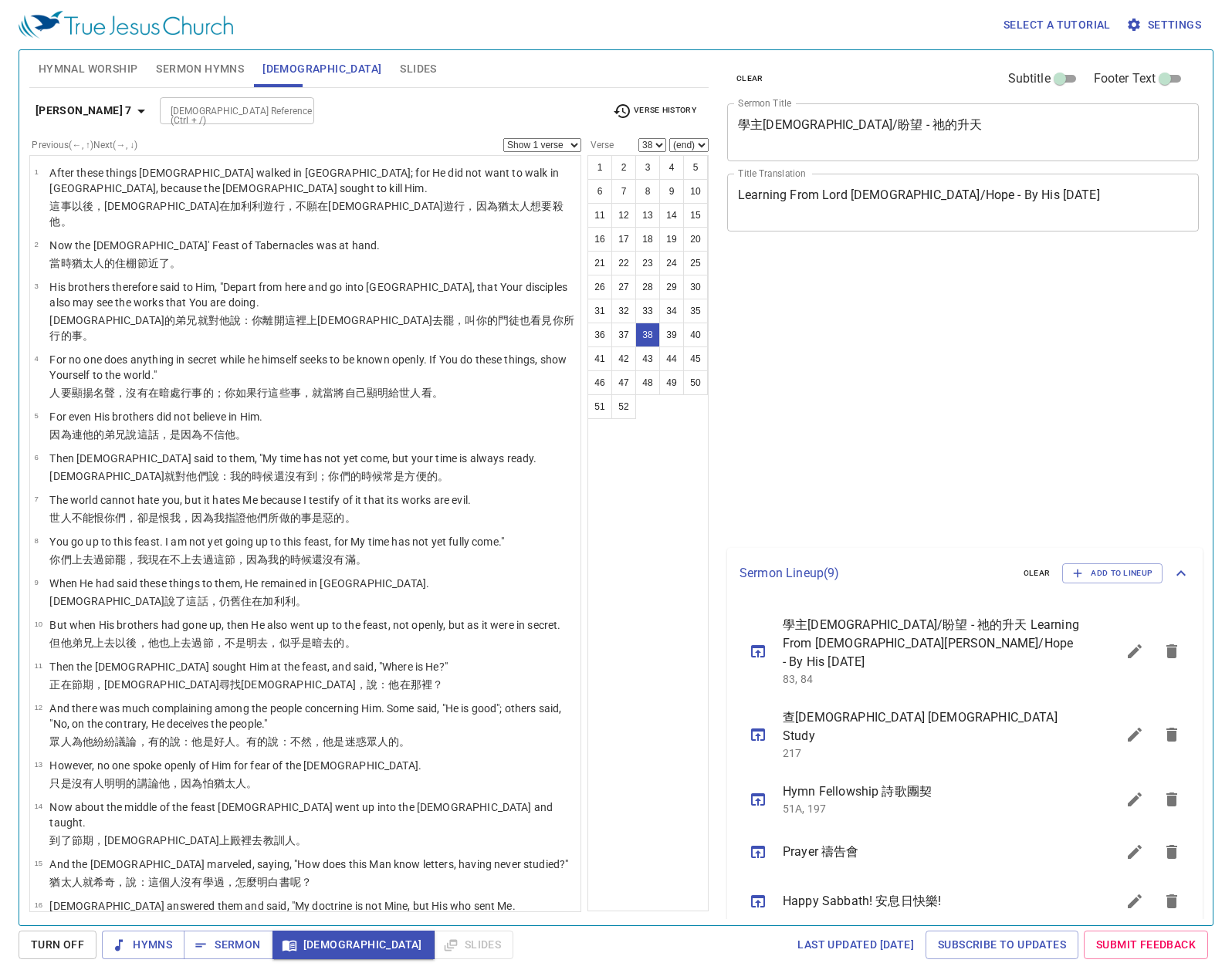
select select "38"
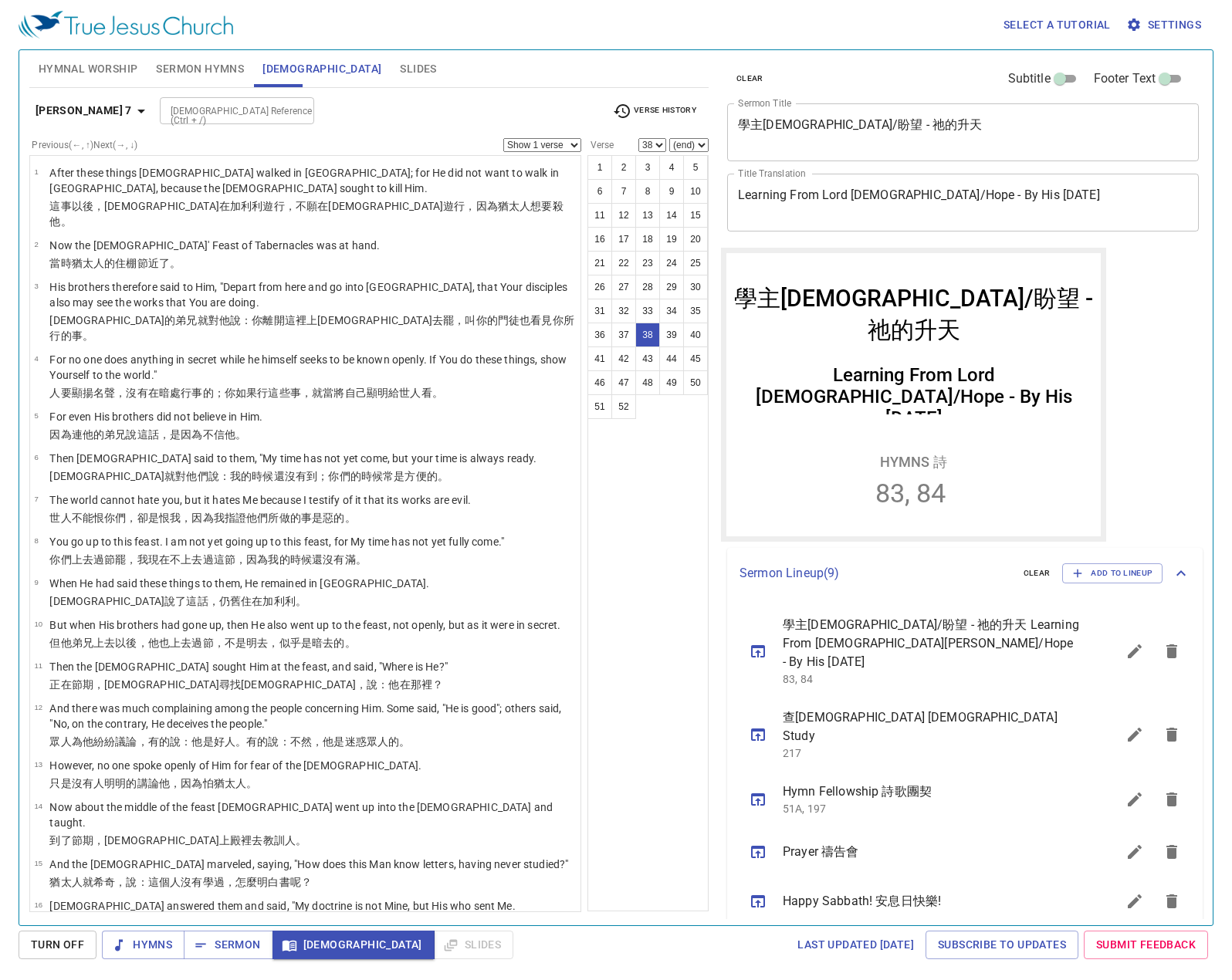
scroll to position [1488, 0]
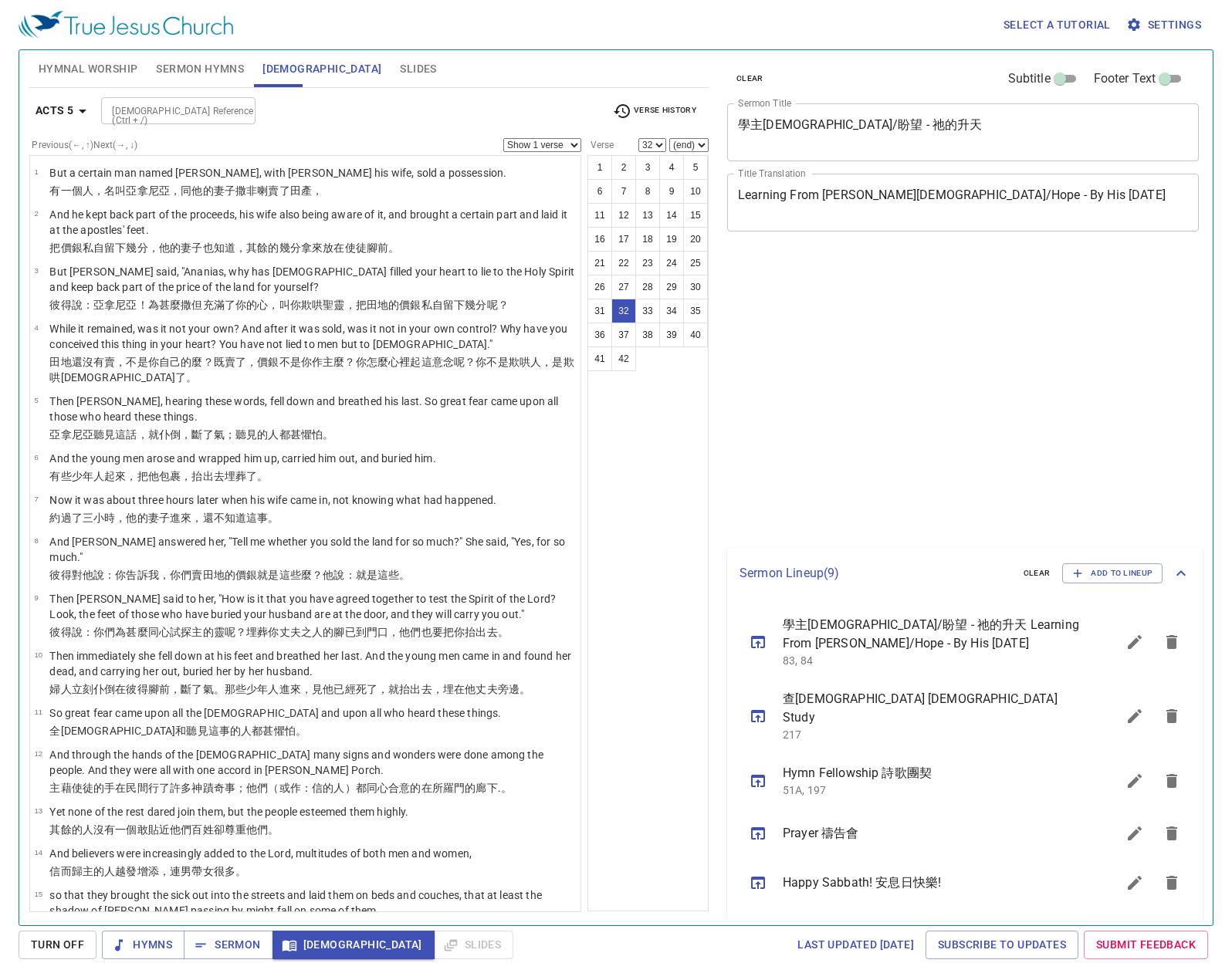
select select "32"
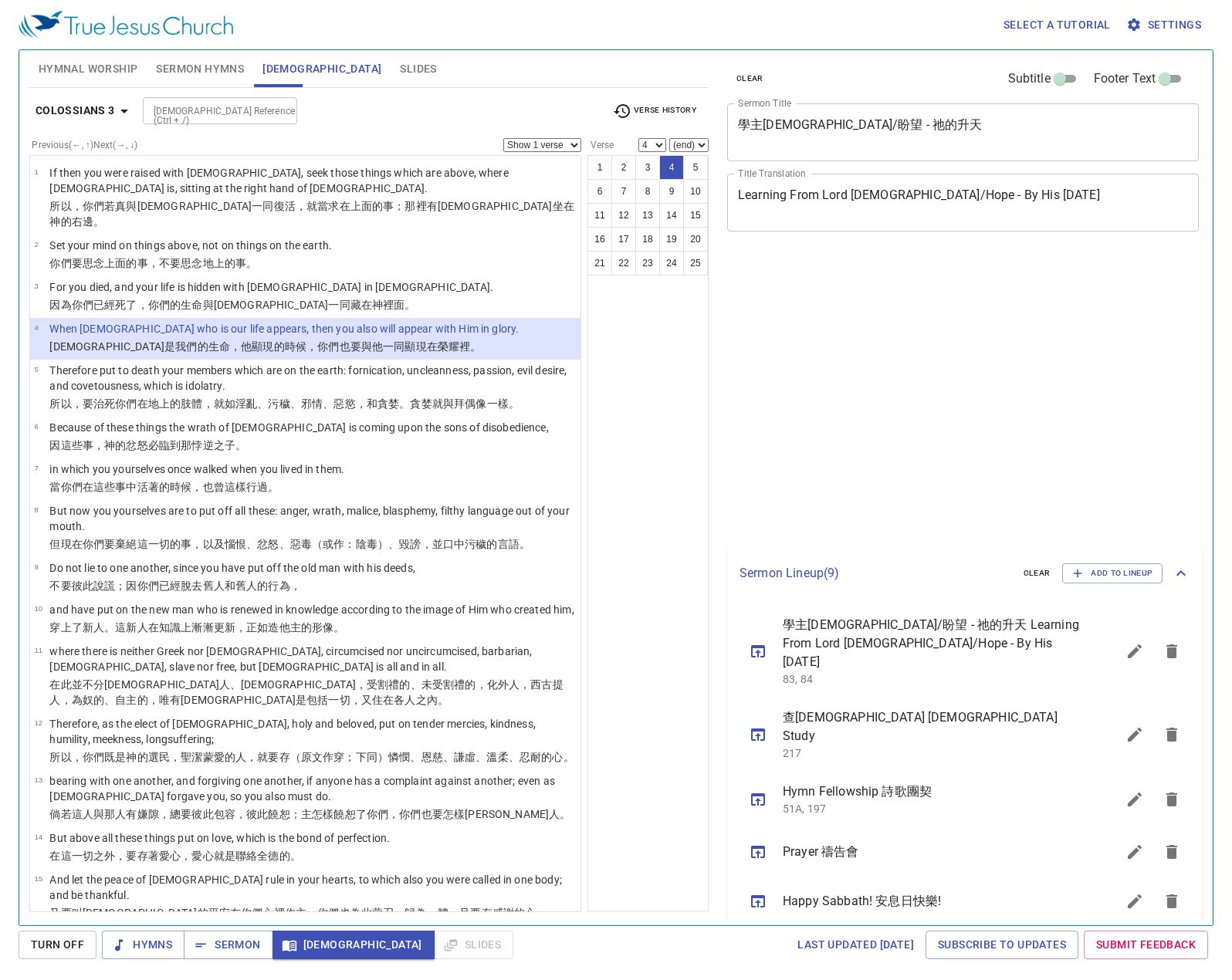
select select "4"
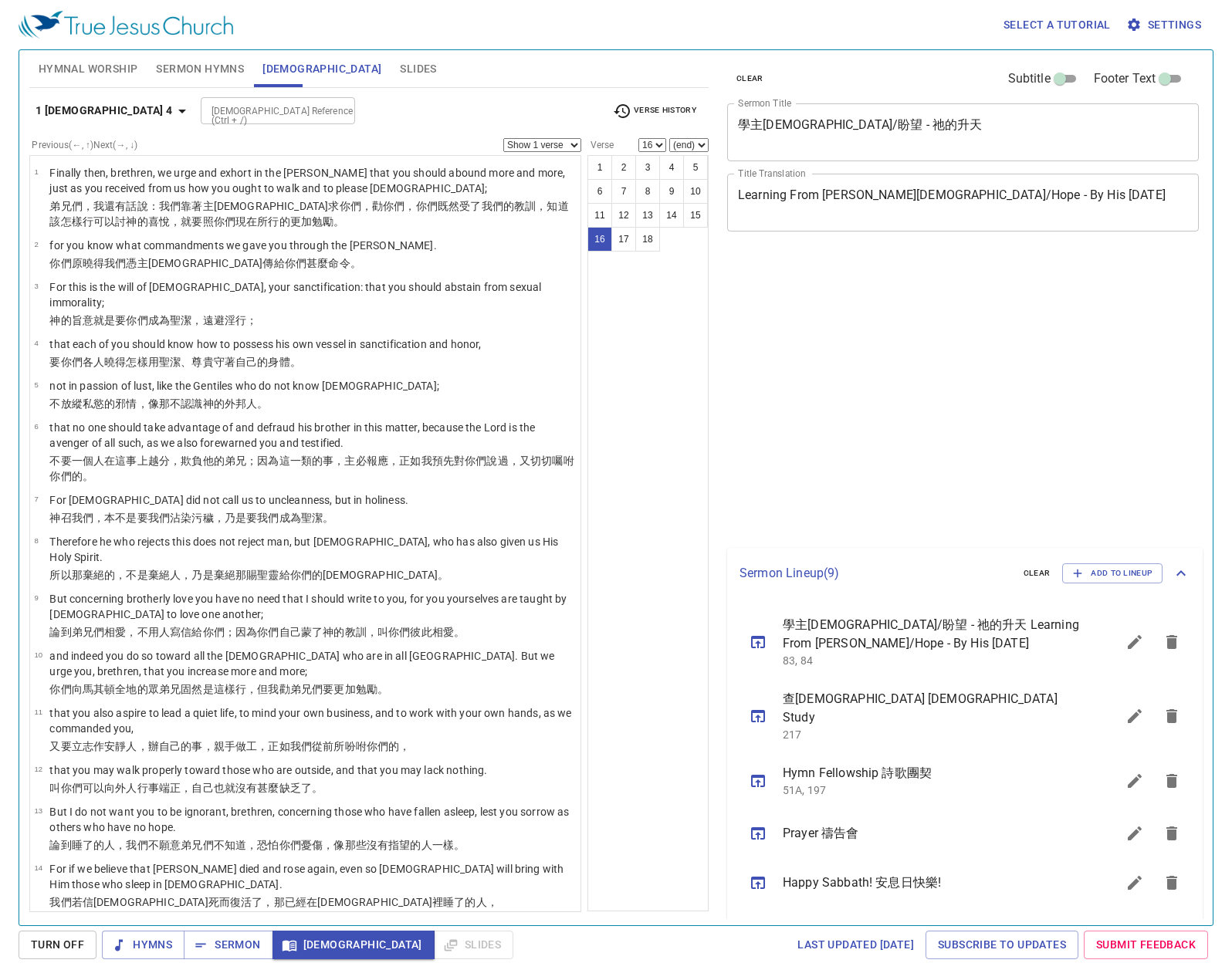
select select "16"
select select "17"
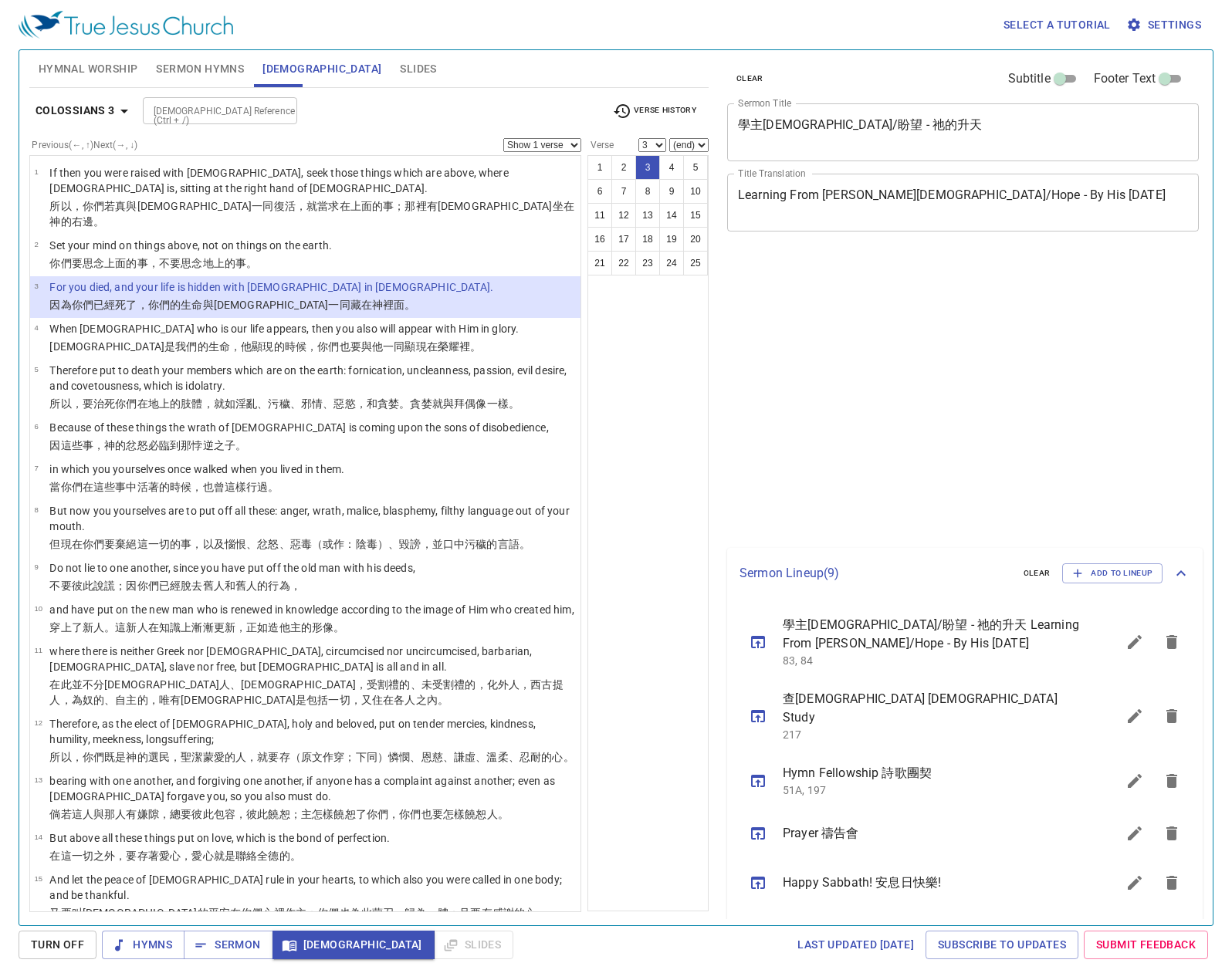
select select "3"
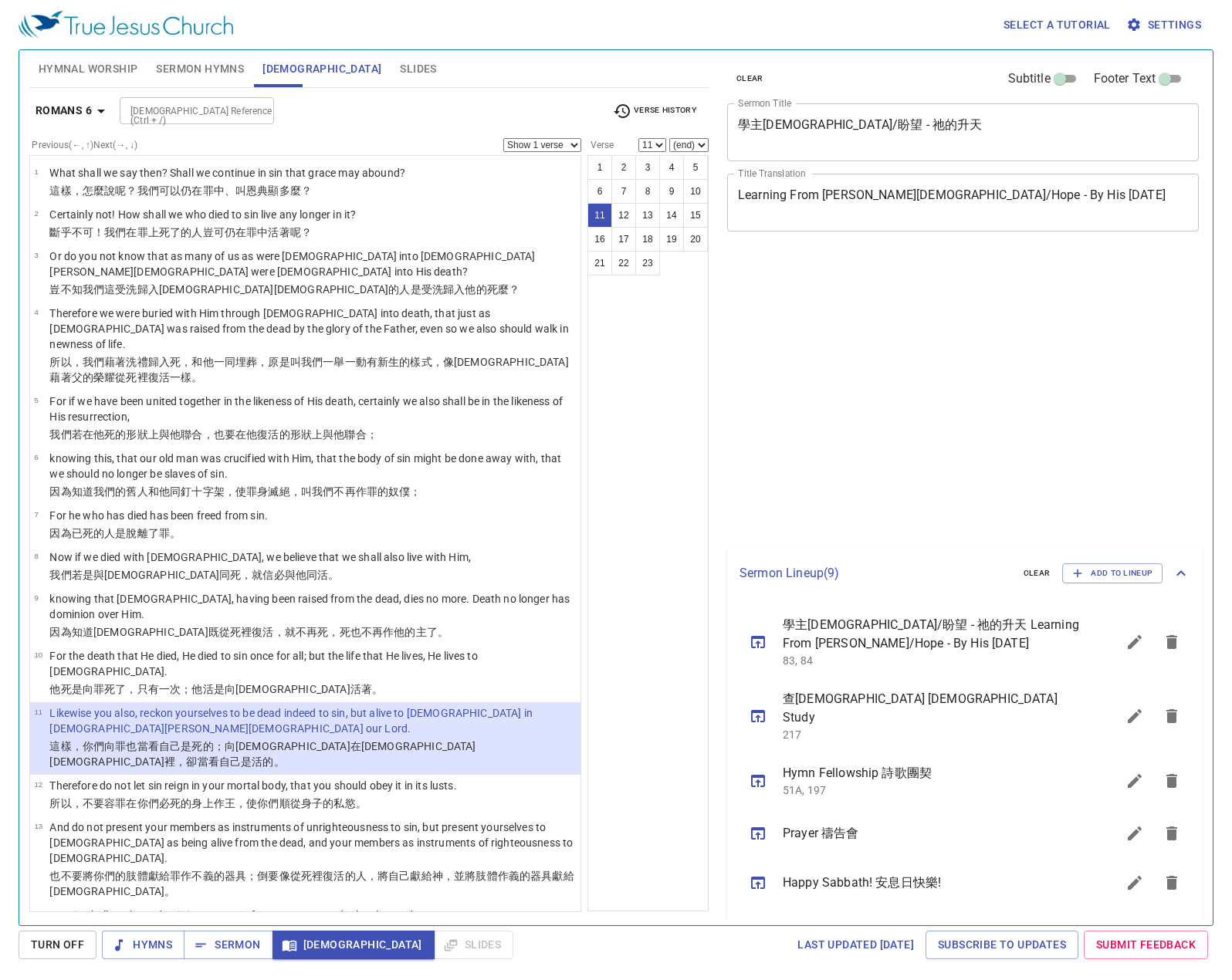
select select "11"
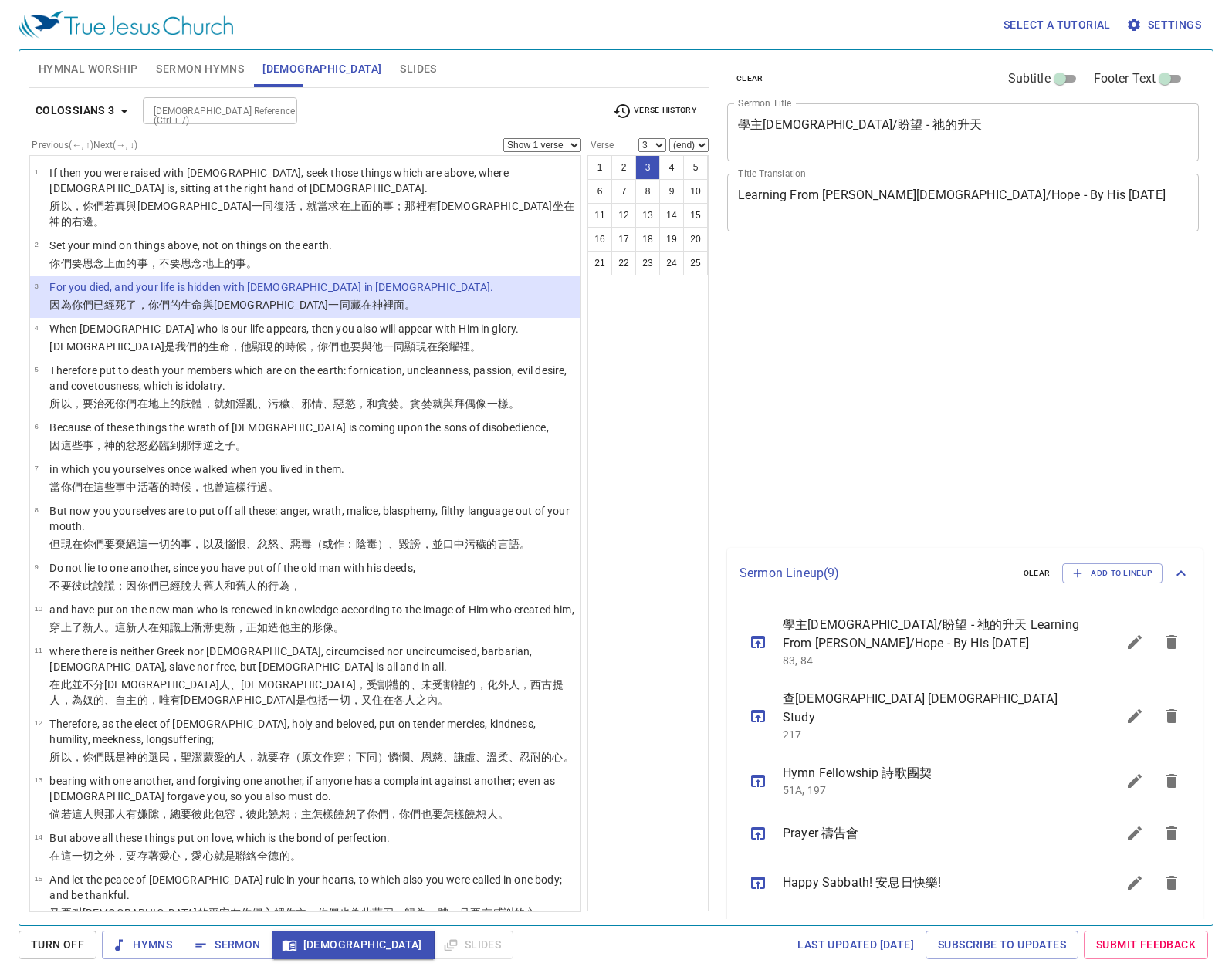
select select "3"
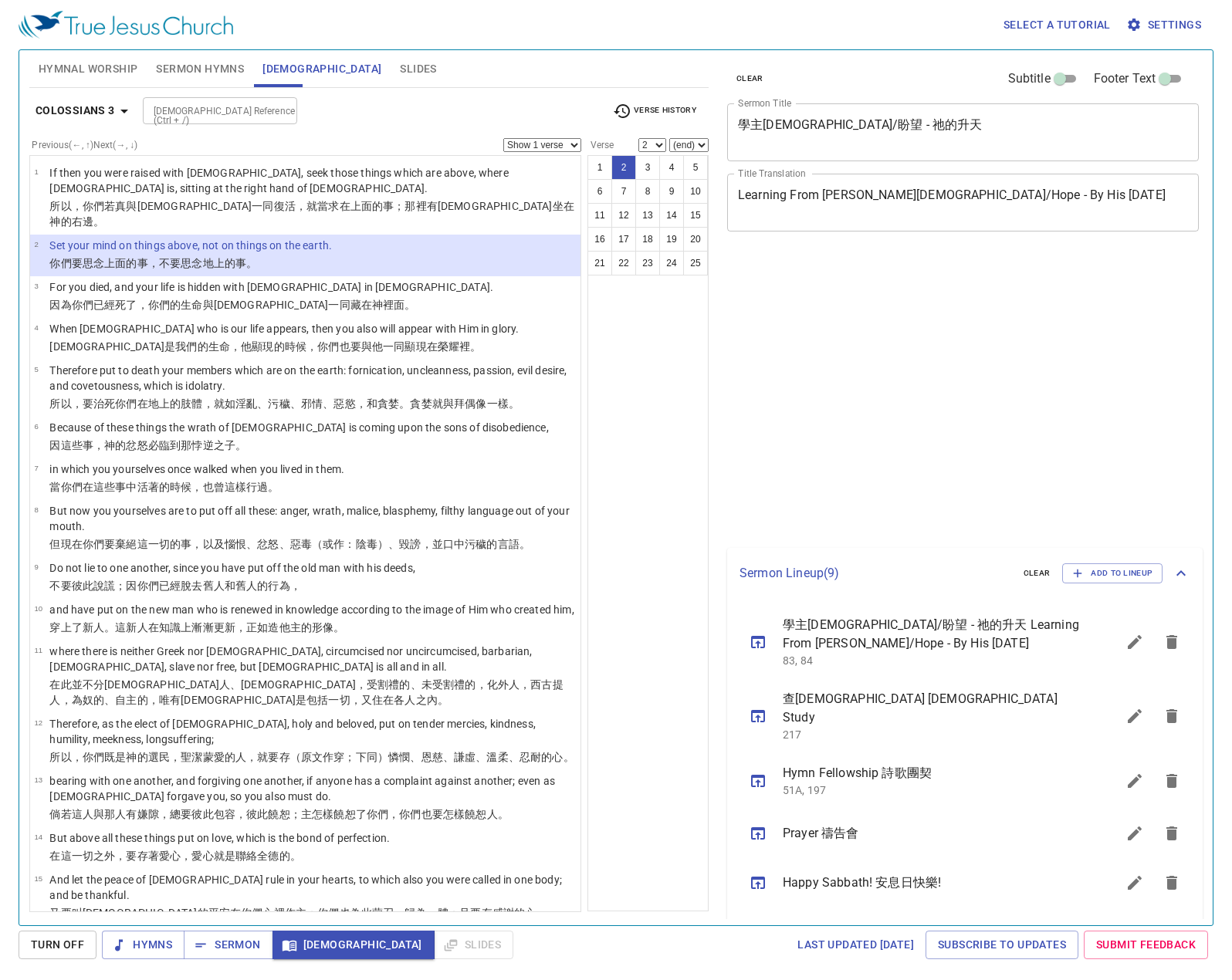
select select "2"
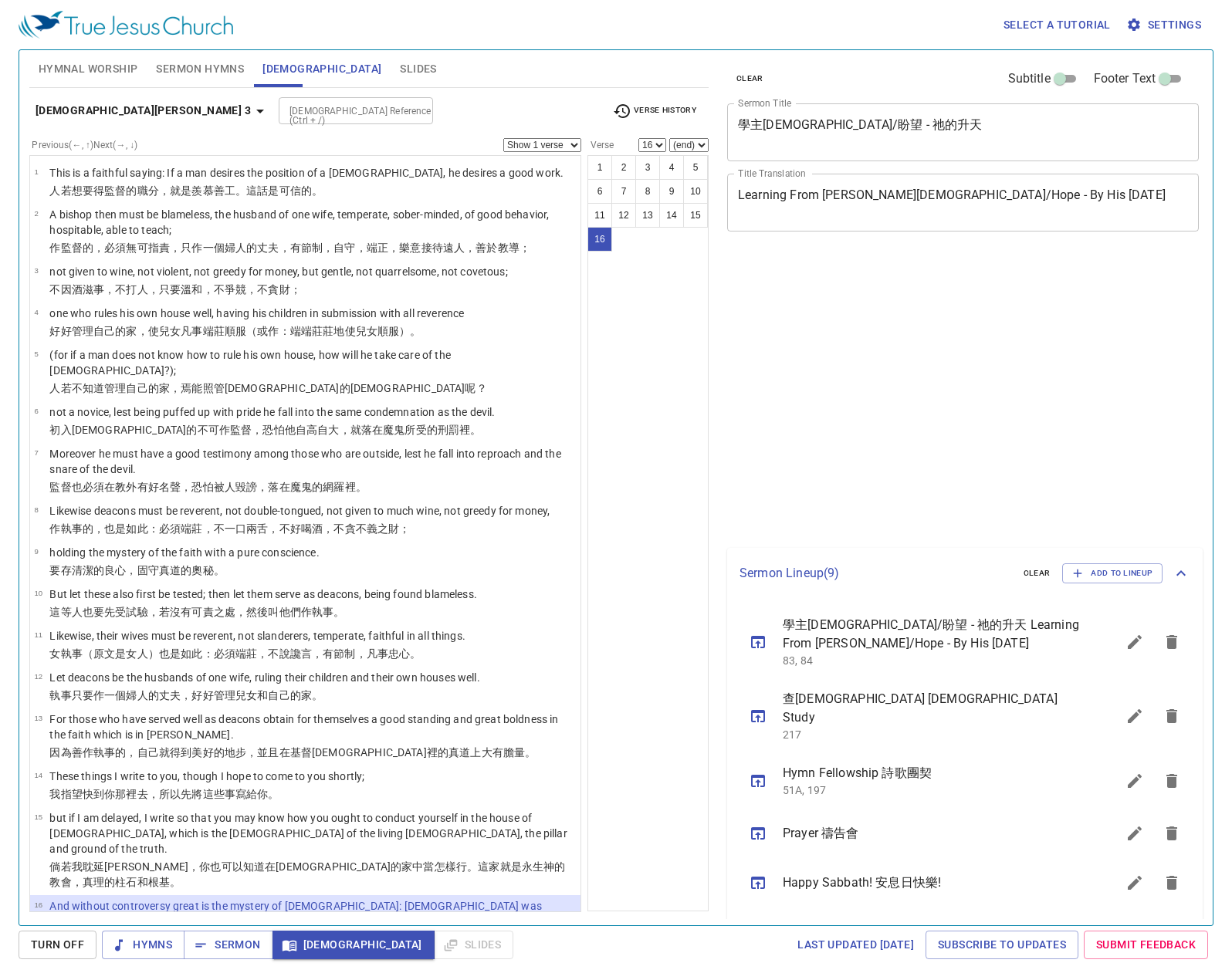
select select "16"
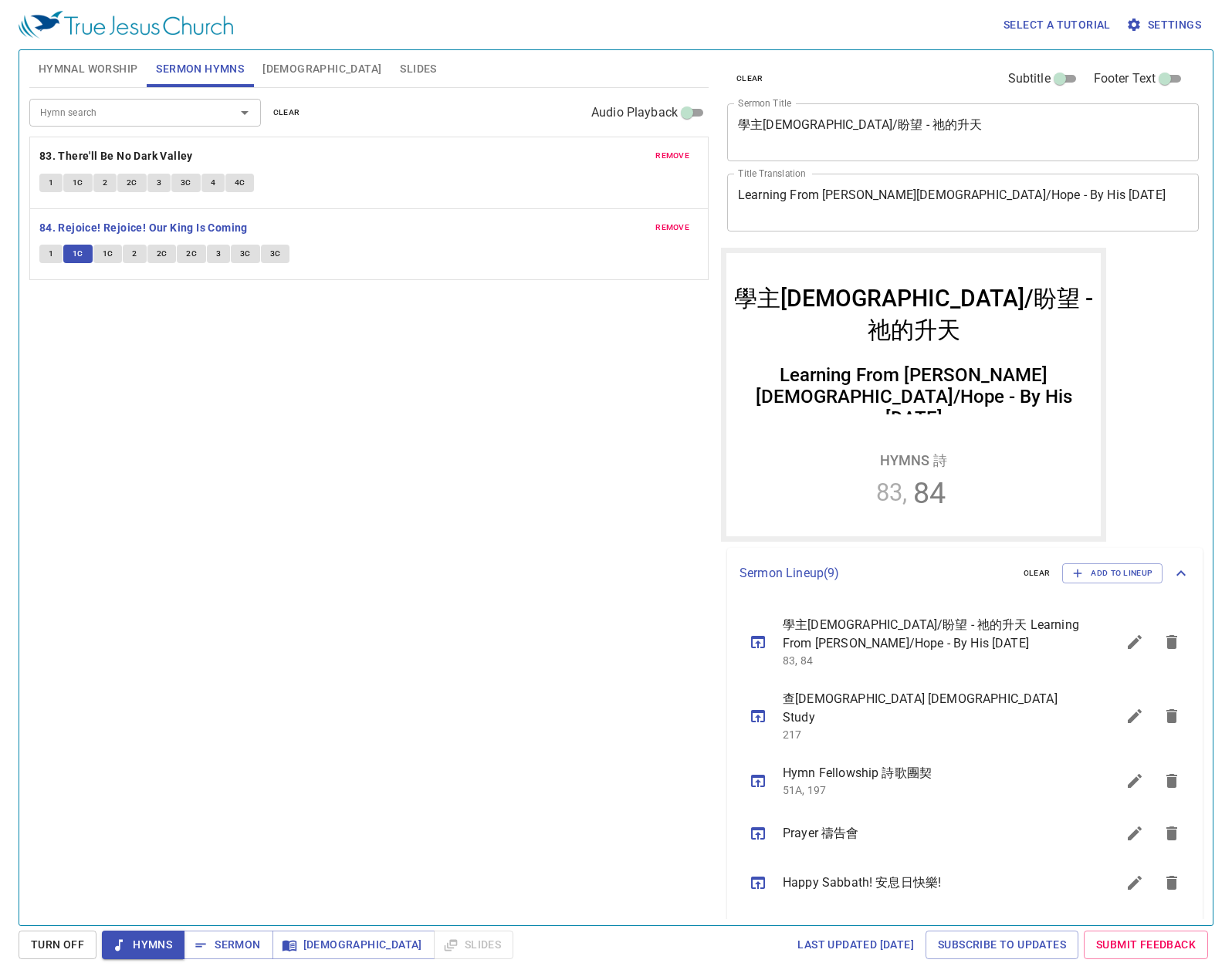
click at [114, 258] on button "1C" at bounding box center [108, 254] width 29 height 18
click at [115, 253] on button "1C" at bounding box center [108, 254] width 29 height 18
